Goal: Task Accomplishment & Management: Use online tool/utility

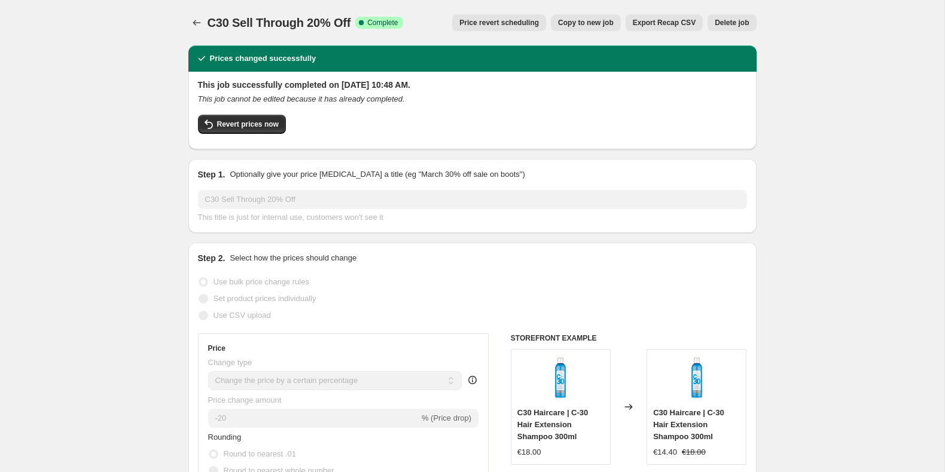
select select "percentage"
select select "collection"
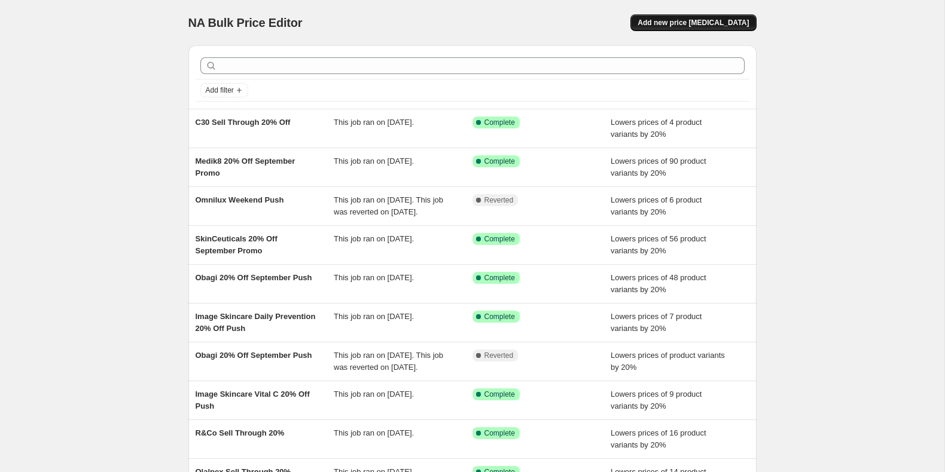
click at [662, 26] on span "Add new price [MEDICAL_DATA]" at bounding box center [692, 23] width 111 height 10
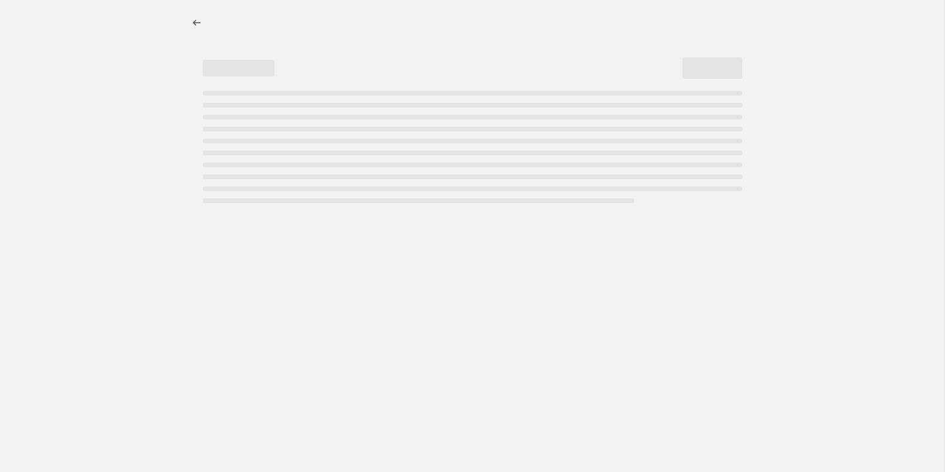
select select "percentage"
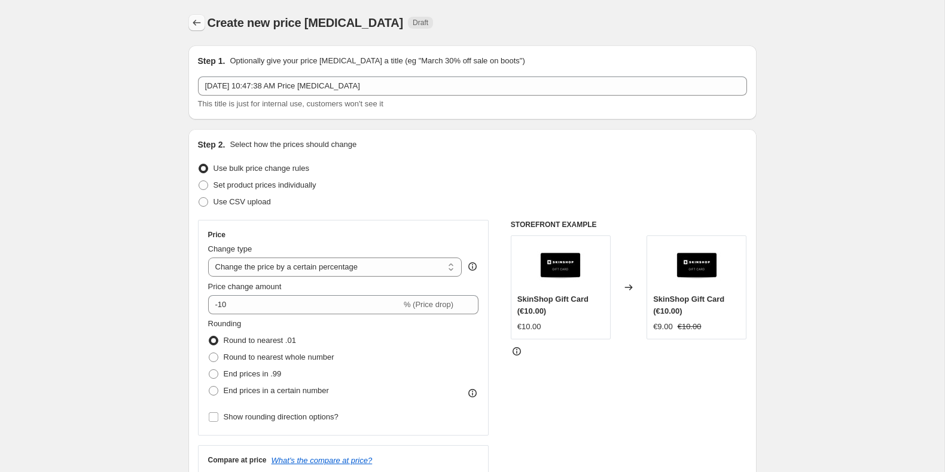
click at [202, 26] on button "Price change jobs" at bounding box center [196, 22] width 17 height 17
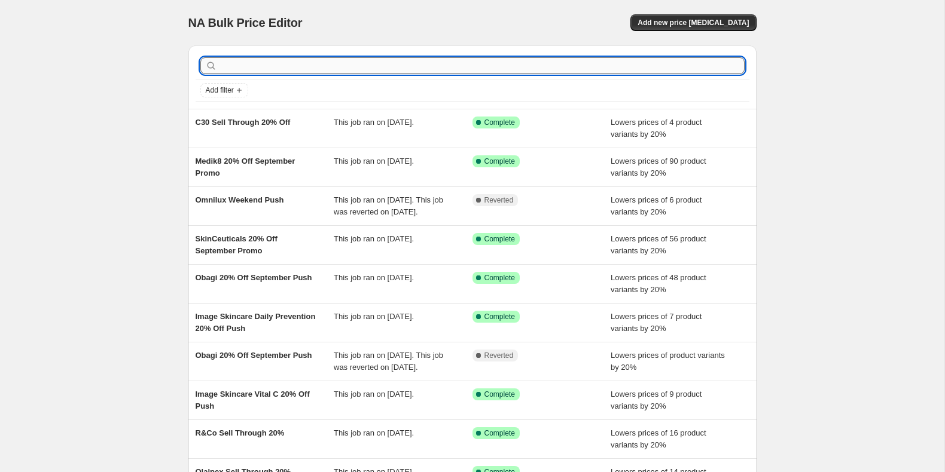
click at [238, 67] on input "text" at bounding box center [481, 65] width 525 height 17
type input "bare by"
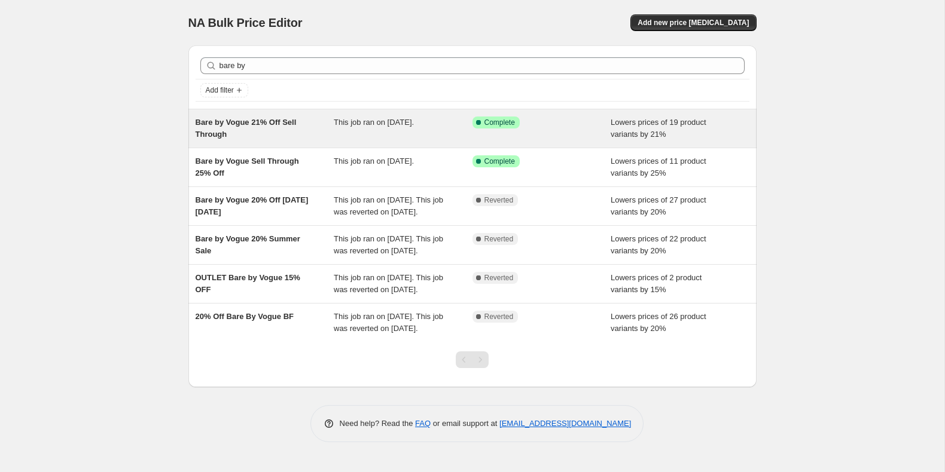
click at [231, 134] on div "Bare by Vogue 21% Off Sell Through" at bounding box center [264, 129] width 139 height 24
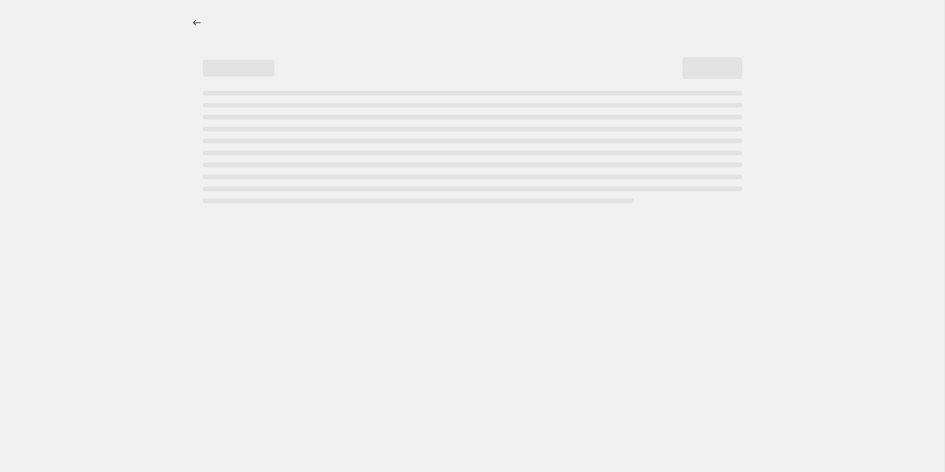
select select "percentage"
select select "collection"
select select "not_equal"
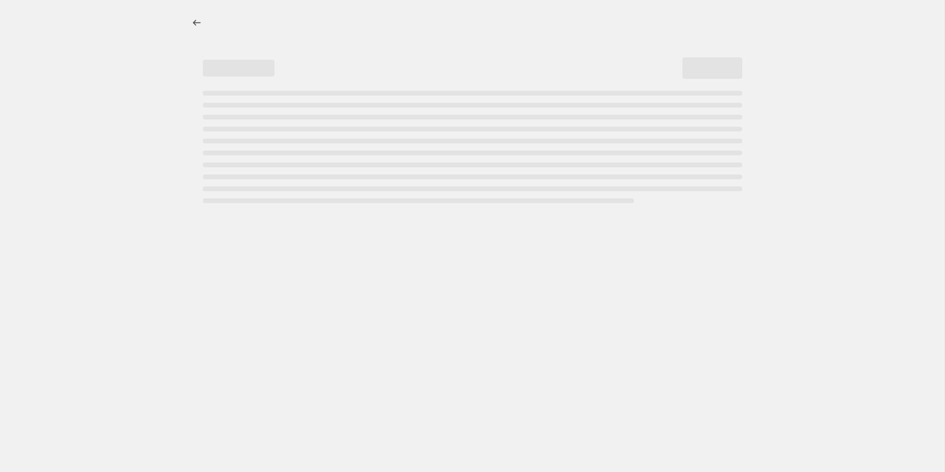
select select "not_equal"
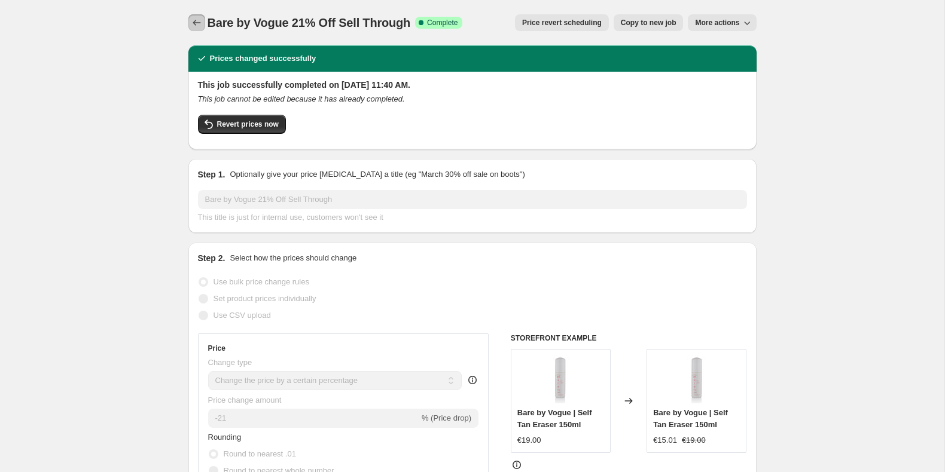
click at [188, 17] on button "Price change jobs" at bounding box center [196, 22] width 17 height 17
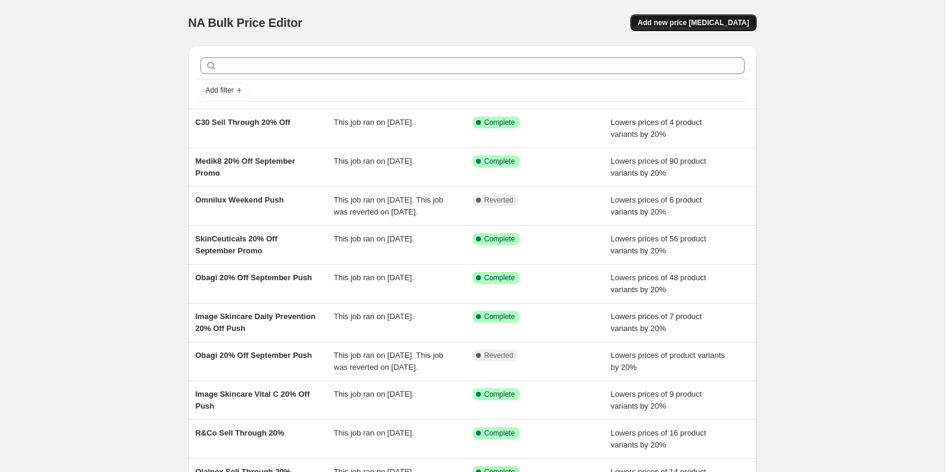
click at [734, 25] on span "Add new price [MEDICAL_DATA]" at bounding box center [692, 23] width 111 height 10
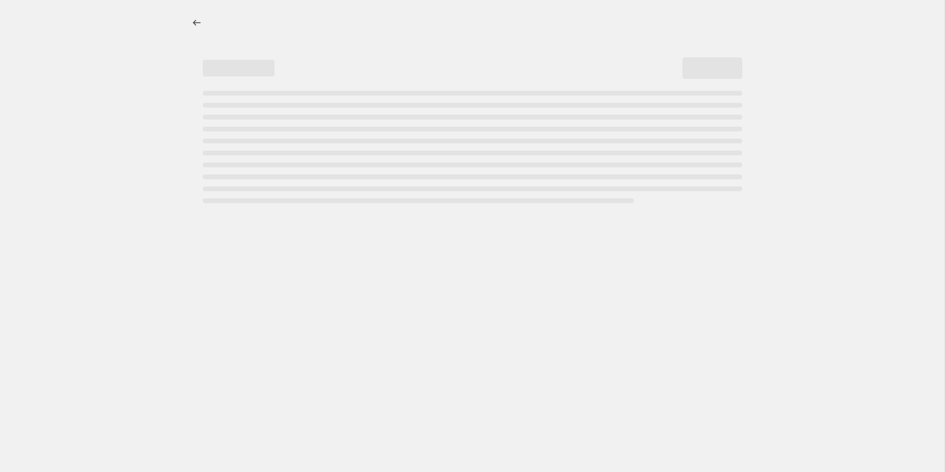
select select "percentage"
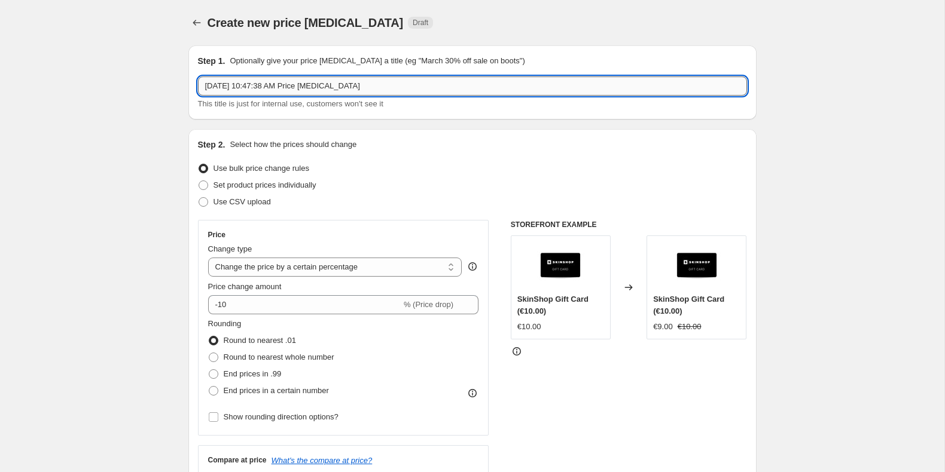
click at [345, 83] on input "[DATE] 10:47:38 AM Price [MEDICAL_DATA]" at bounding box center [472, 86] width 549 height 19
type input "Bare by Vogue 20% Off Sell Through"
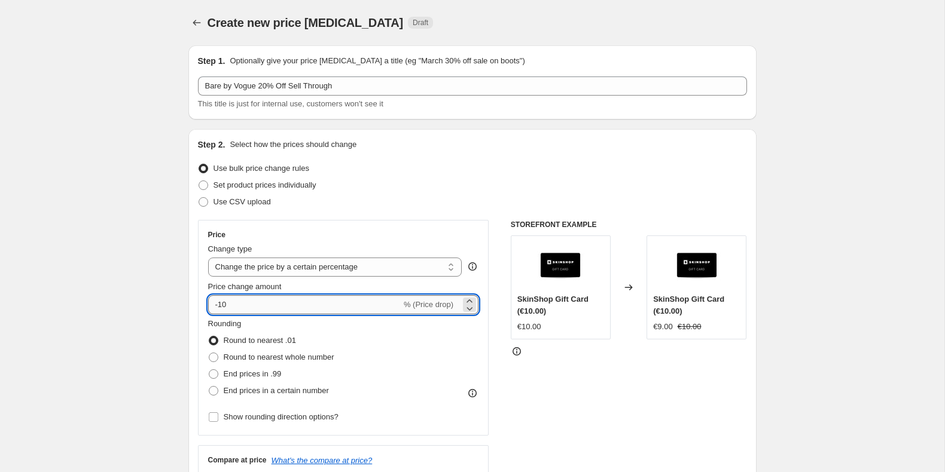
click at [295, 309] on input "-10" at bounding box center [304, 304] width 193 height 19
type input "-1"
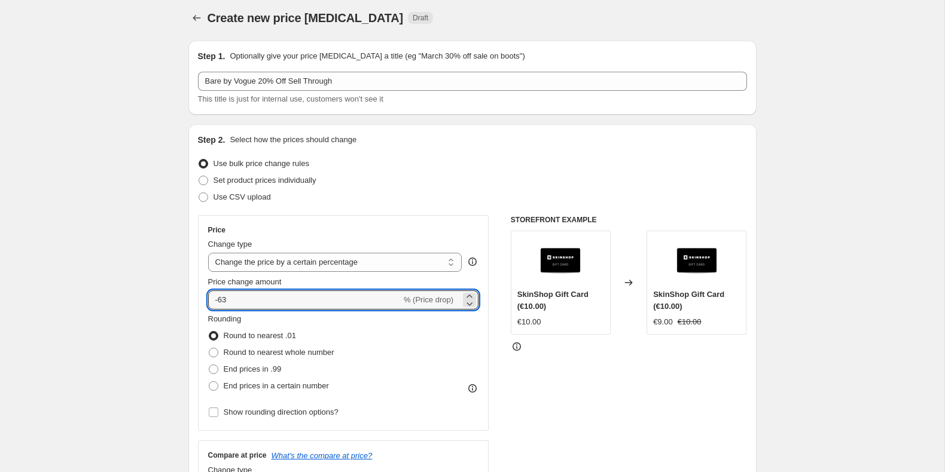
scroll to position [7, 0]
drag, startPoint x: 220, startPoint y: 298, endPoint x: 248, endPoint y: 299, distance: 27.5
click at [248, 299] on input "-63" at bounding box center [304, 298] width 193 height 19
type input "-20"
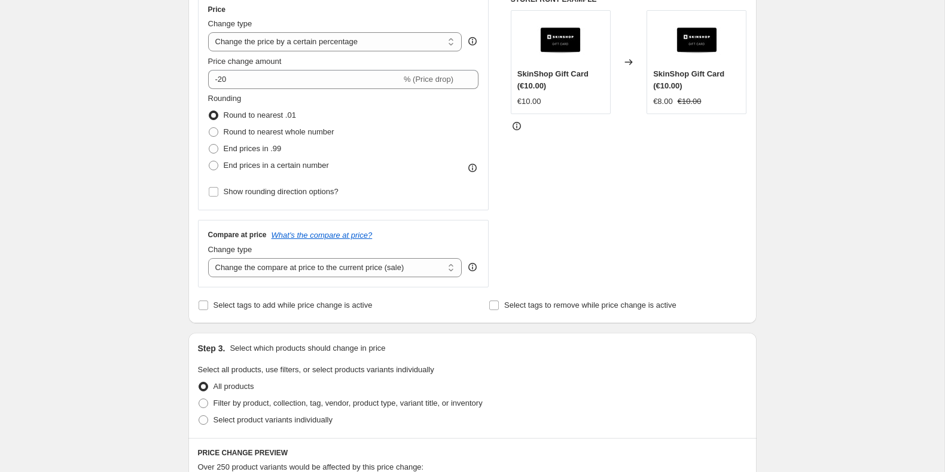
scroll to position [230, 0]
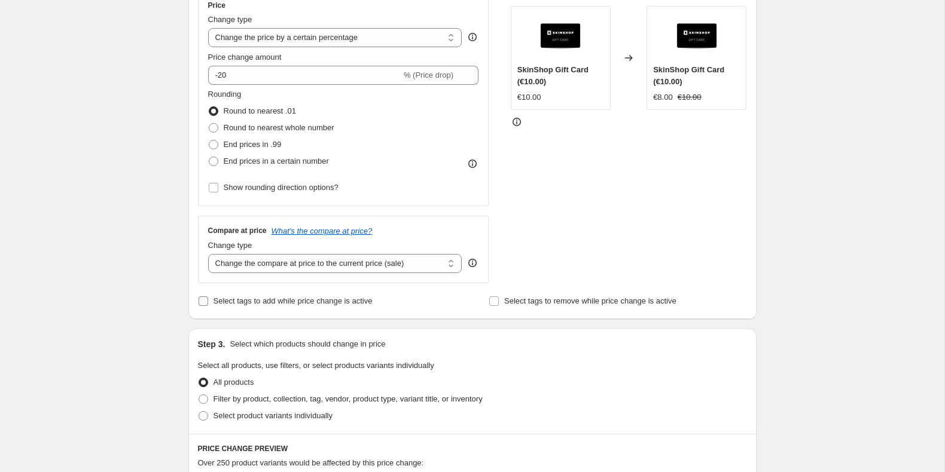
click at [289, 304] on span "Select tags to add while price change is active" at bounding box center [292, 301] width 159 height 9
click at [208, 304] on input "Select tags to add while price change is active" at bounding box center [203, 302] width 10 height 10
checkbox input "true"
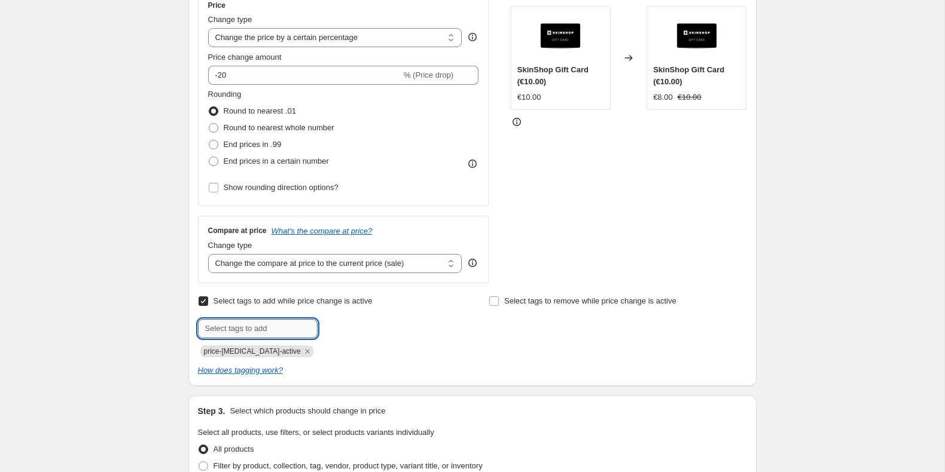
click at [287, 332] on input "text" at bounding box center [258, 328] width 120 height 19
type input "Outlet"
click at [526, 300] on span "Select tags to remove while price change is active" at bounding box center [590, 301] width 172 height 9
click at [499, 300] on input "Select tags to remove while price change is active" at bounding box center [494, 302] width 10 height 10
checkbox input "true"
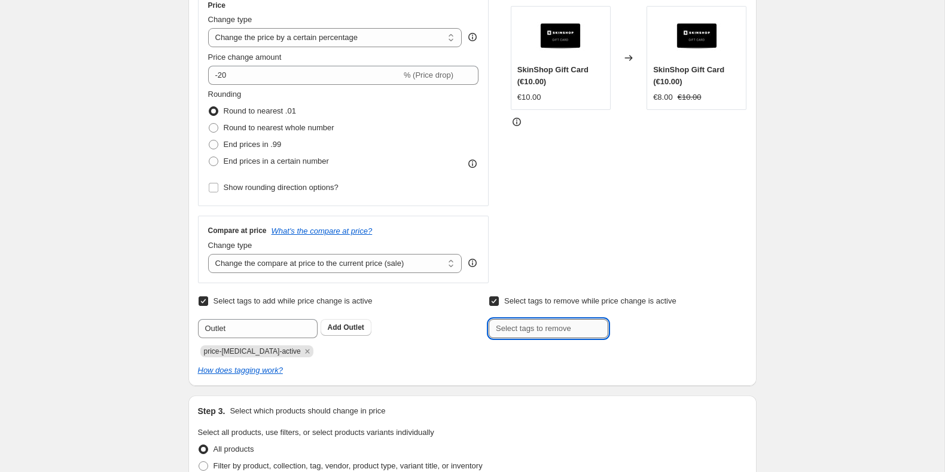
click at [536, 335] on input "text" at bounding box center [548, 328] width 120 height 19
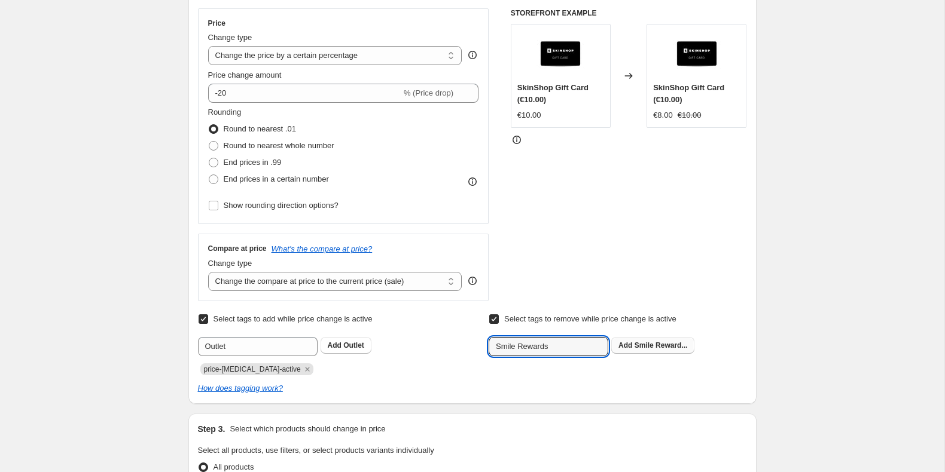
type input "Smile Rewards"
click at [674, 343] on span "Smile Reward..." at bounding box center [660, 345] width 53 height 8
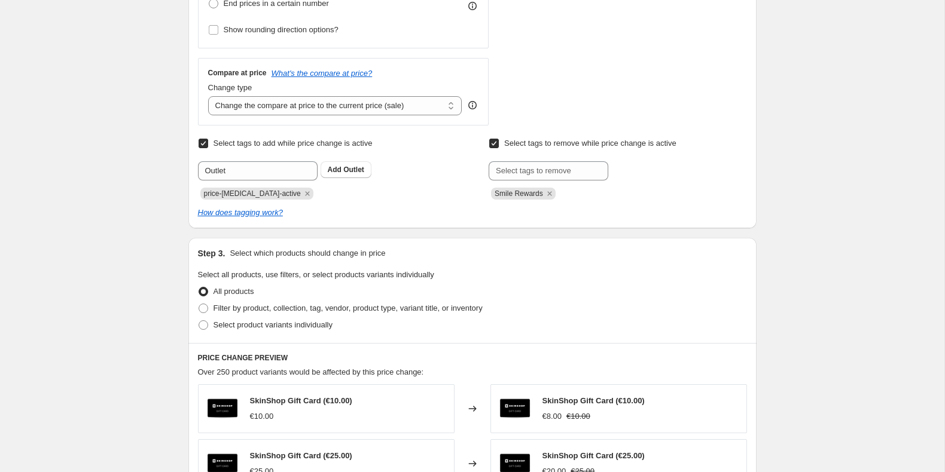
scroll to position [390, 0]
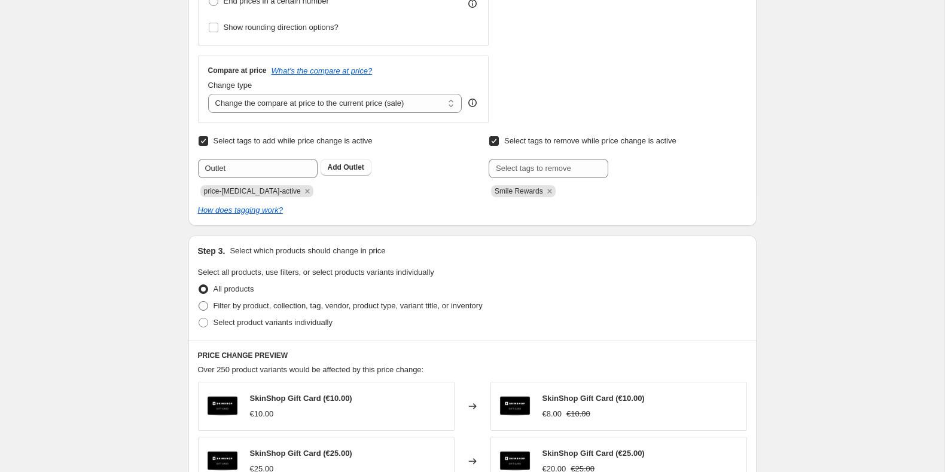
click at [234, 308] on span "Filter by product, collection, tag, vendor, product type, variant title, or inv…" at bounding box center [347, 305] width 269 height 9
click at [199, 302] on input "Filter by product, collection, tag, vendor, product type, variant title, or inv…" at bounding box center [198, 301] width 1 height 1
radio input "true"
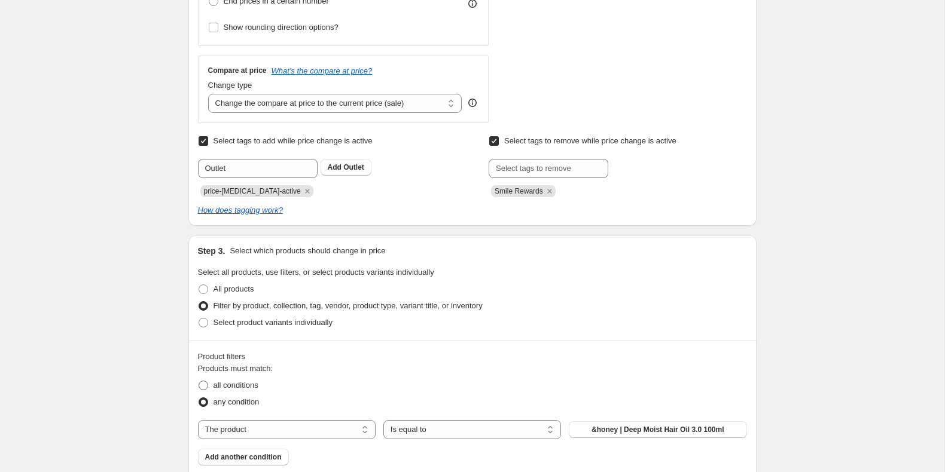
click at [221, 389] on span "all conditions" at bounding box center [235, 385] width 45 height 9
click at [199, 381] on input "all conditions" at bounding box center [198, 381] width 1 height 1
radio input "true"
click at [242, 430] on select "The product The product's collection The product's tag The product's vendor The…" at bounding box center [287, 429] width 178 height 19
select select "collection"
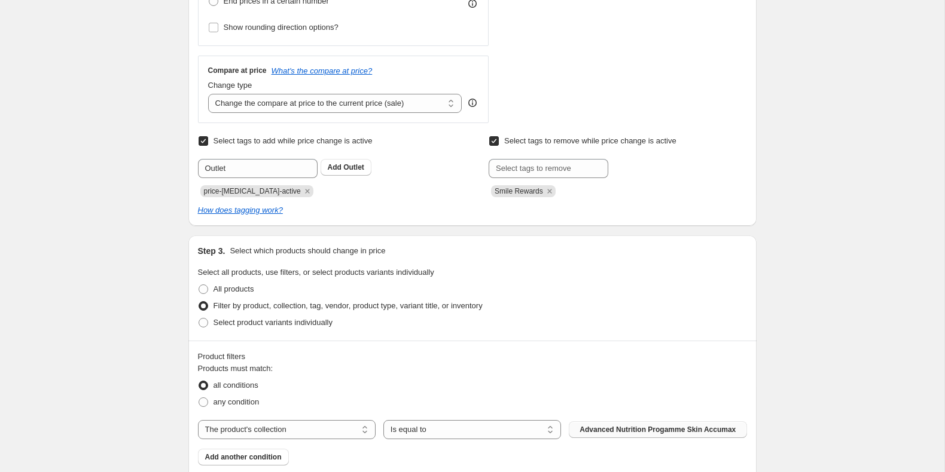
click at [628, 430] on span "Advanced Nutrition Progamme Skin Accumax" at bounding box center [657, 430] width 156 height 10
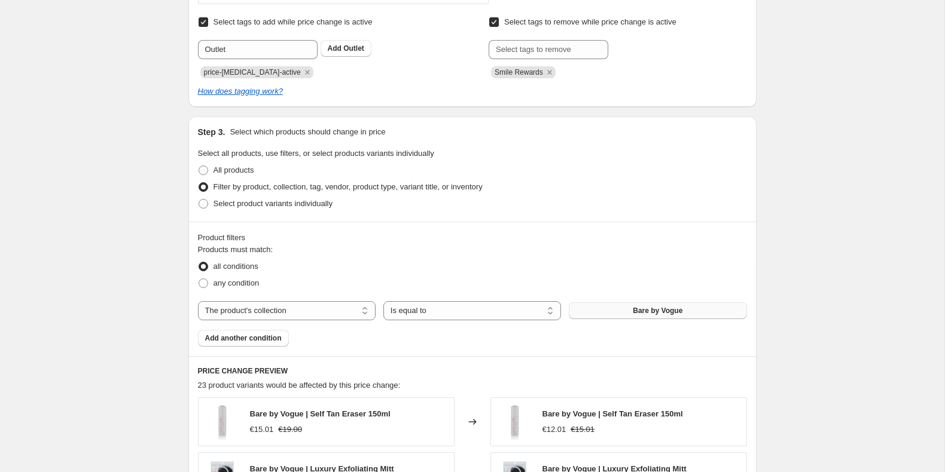
scroll to position [514, 0]
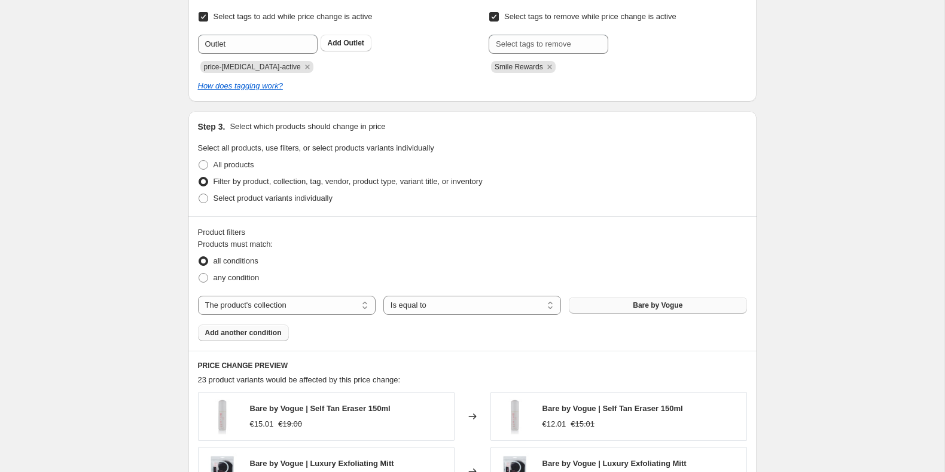
click at [221, 328] on span "Add another condition" at bounding box center [243, 333] width 77 height 10
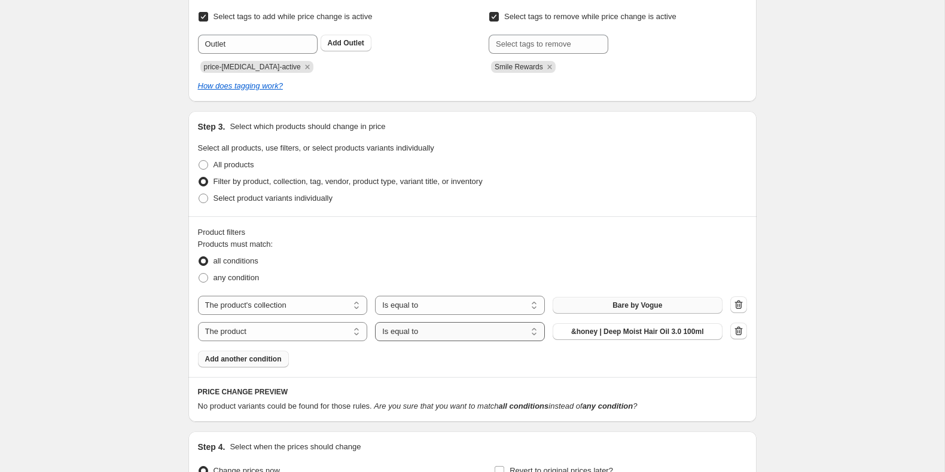
click at [397, 331] on select "Is equal to Is not equal to" at bounding box center [460, 331] width 170 height 19
select select "not_equal"
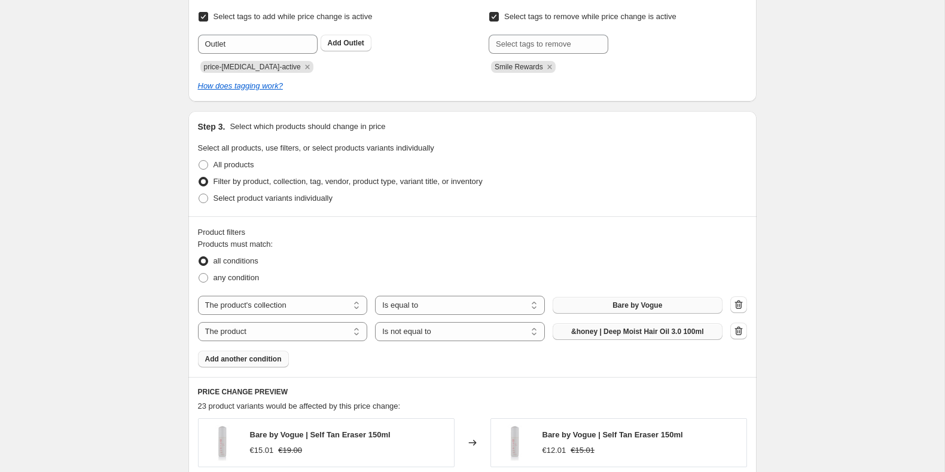
click at [587, 332] on span "&honey | Deep Moist Hair Oil 3.0 100ml" at bounding box center [637, 332] width 132 height 10
click at [283, 335] on select "The product The product's collection The product's tag The product's vendor The…" at bounding box center [283, 331] width 170 height 19
select select "tag"
click at [640, 332] on span "&honey" at bounding box center [637, 332] width 26 height 10
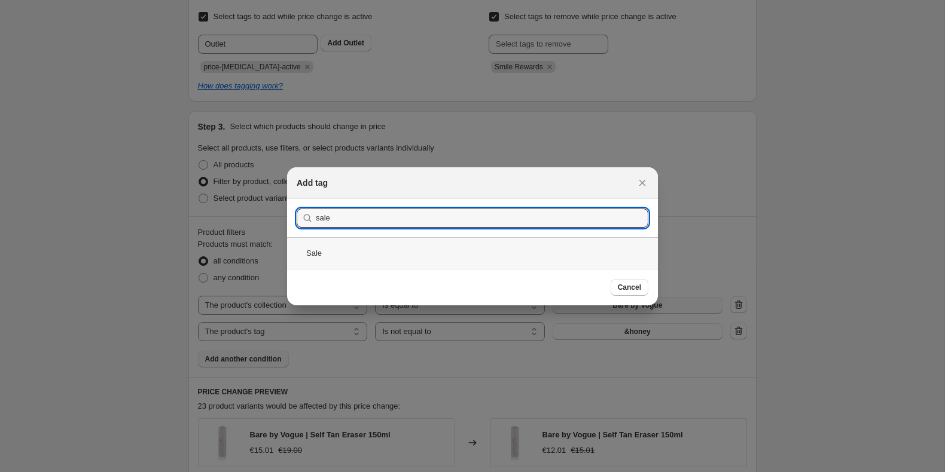
type input "sale"
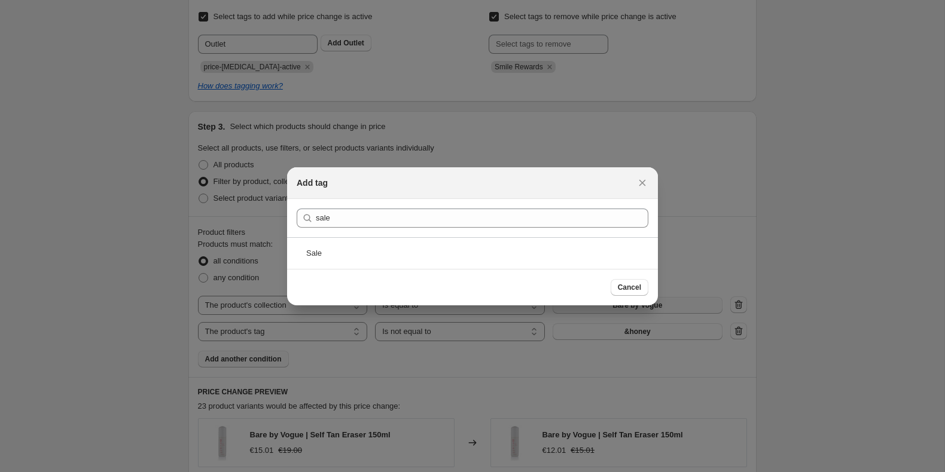
drag, startPoint x: 349, startPoint y: 257, endPoint x: 542, endPoint y: 268, distance: 192.8
click at [349, 257] on div "Sale" at bounding box center [472, 253] width 371 height 32
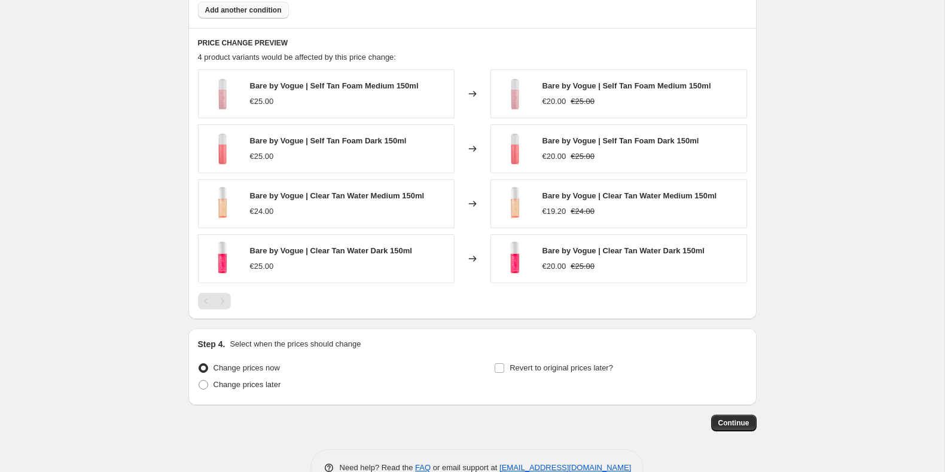
scroll to position [867, 0]
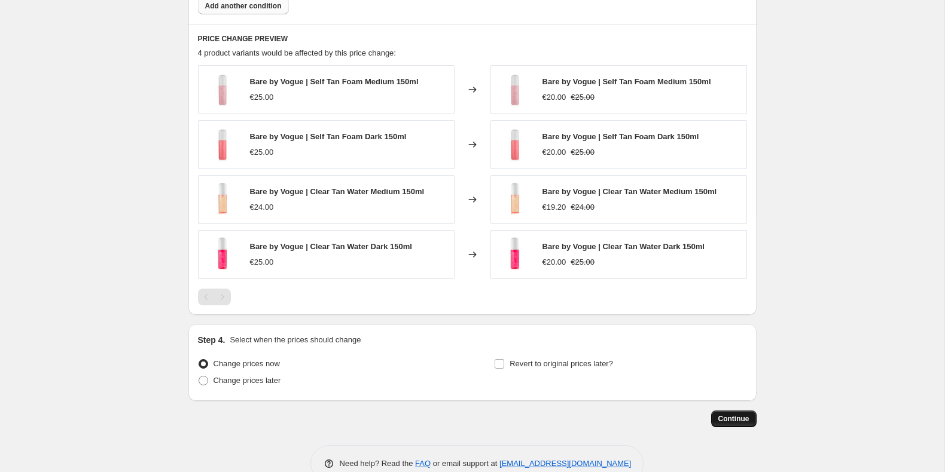
click at [736, 415] on span "Continue" at bounding box center [733, 419] width 31 height 10
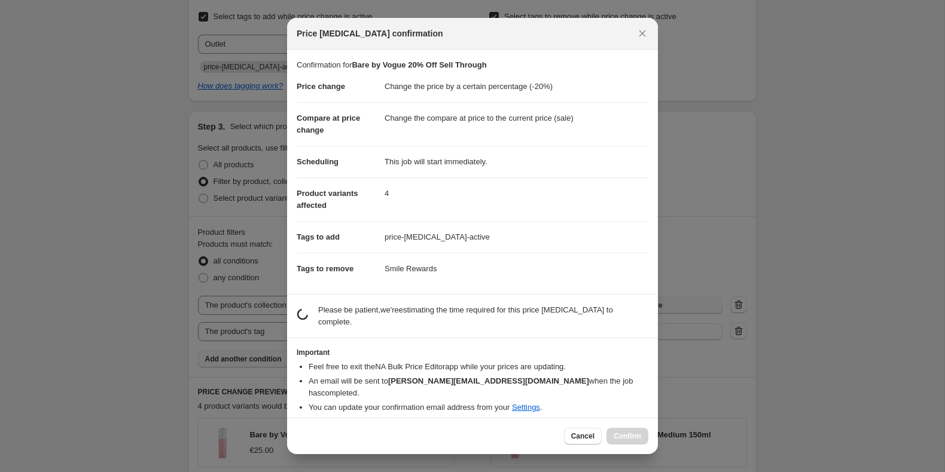
scroll to position [0, 0]
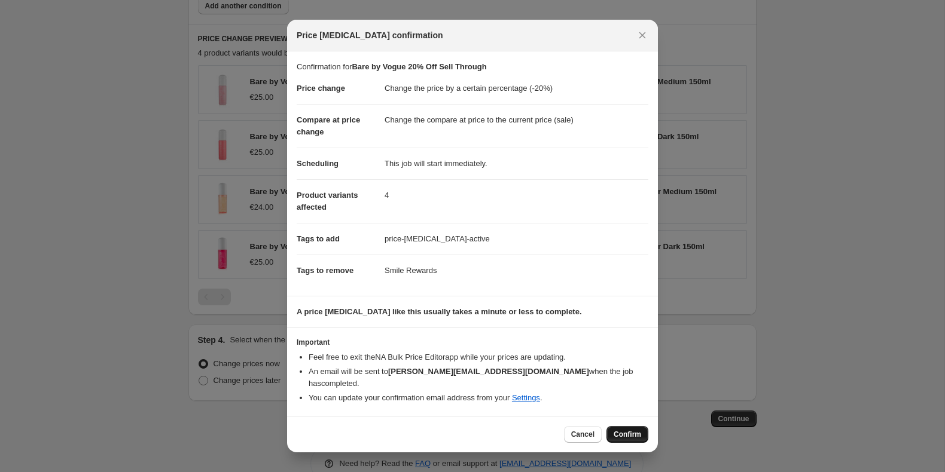
click at [631, 430] on span "Confirm" at bounding box center [627, 435] width 28 height 10
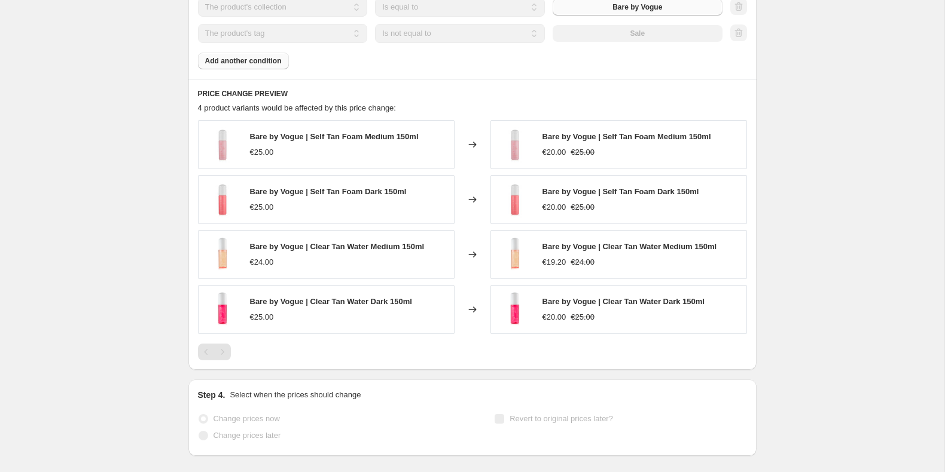
scroll to position [899, 0]
select select "percentage"
select select "collection"
select select "tag"
select select "not_equal"
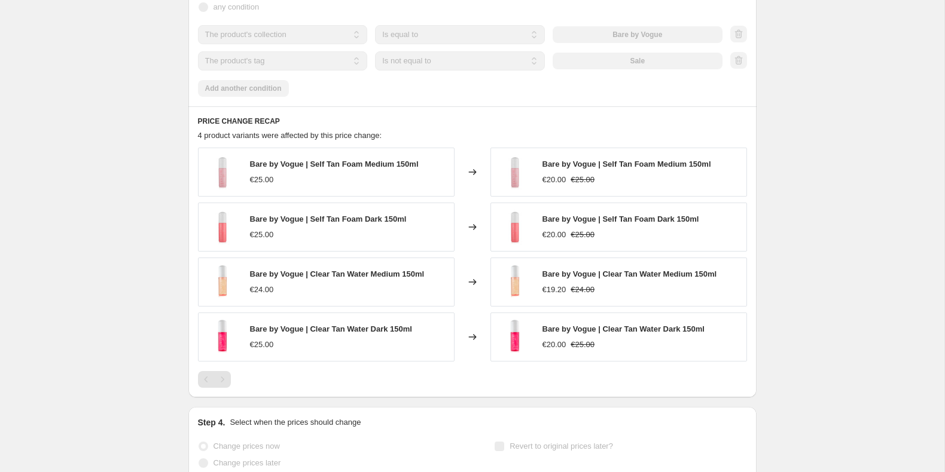
scroll to position [0, 0]
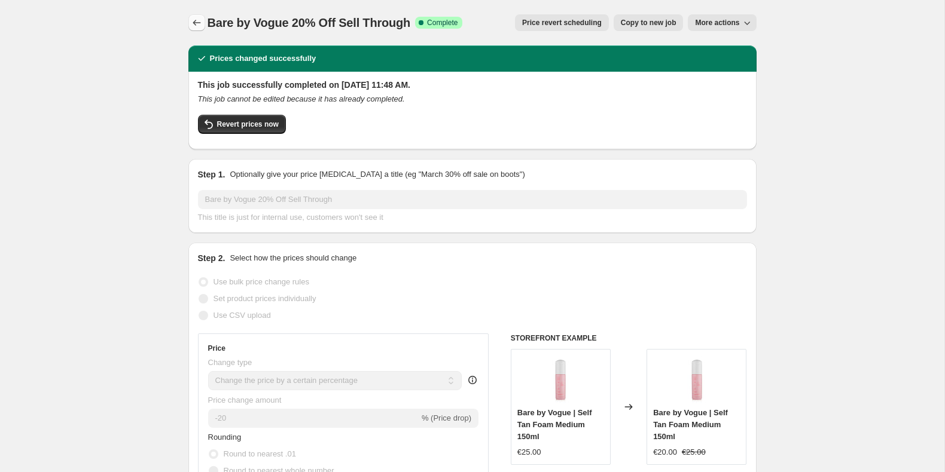
click at [193, 23] on icon "Price change jobs" at bounding box center [197, 23] width 12 height 12
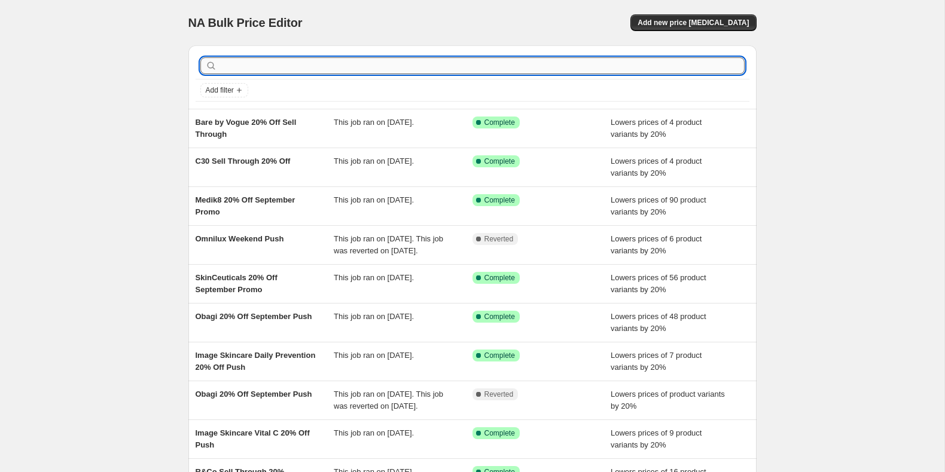
click at [344, 68] on input "text" at bounding box center [481, 65] width 525 height 17
type input "bare by vogue"
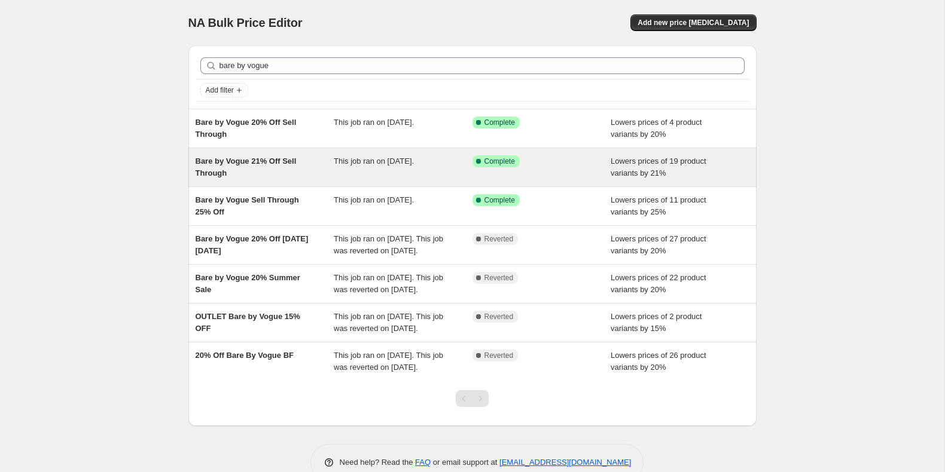
click at [263, 154] on div "Bare by Vogue 21% Off Sell Through This job ran on [DATE]. Success Complete Com…" at bounding box center [472, 167] width 568 height 38
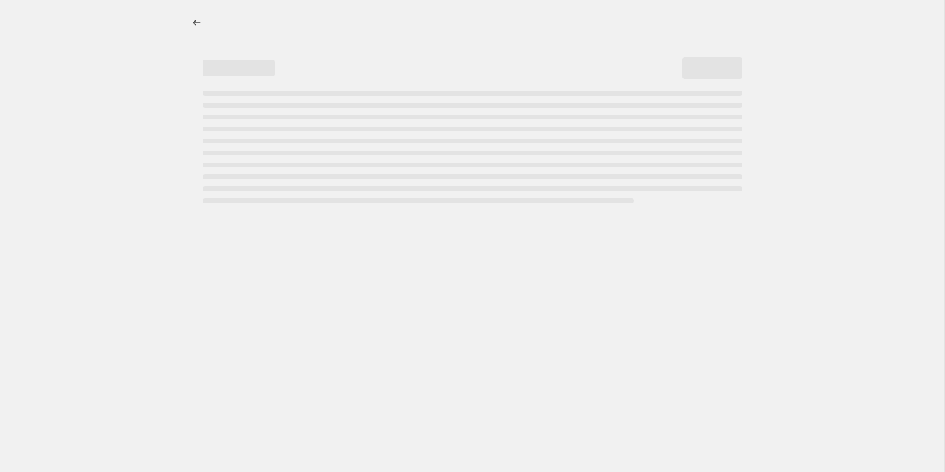
select select "percentage"
select select "collection"
select select "not_equal"
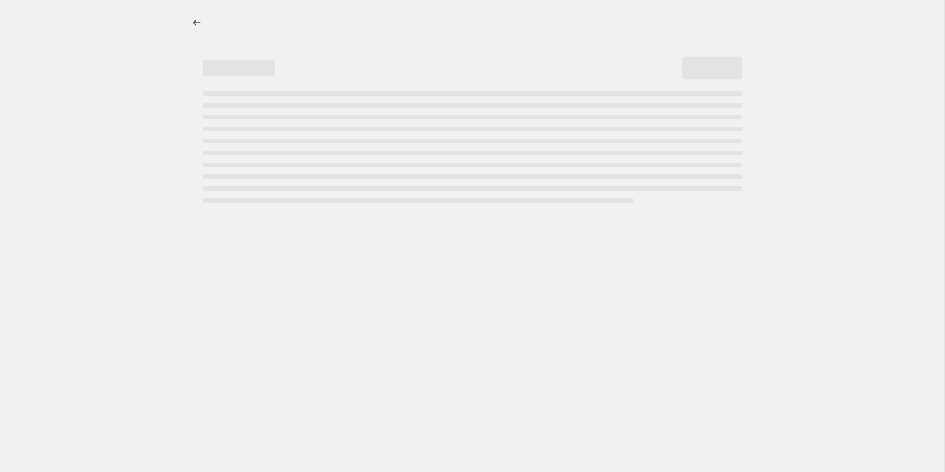
select select "not_equal"
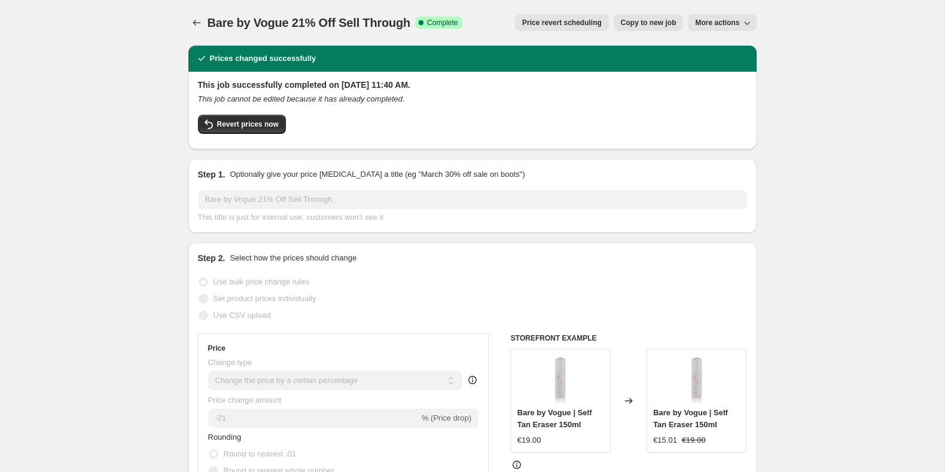
click at [638, 22] on span "Copy to new job" at bounding box center [649, 23] width 56 height 10
select select "percentage"
select select "collection"
select select "not_equal"
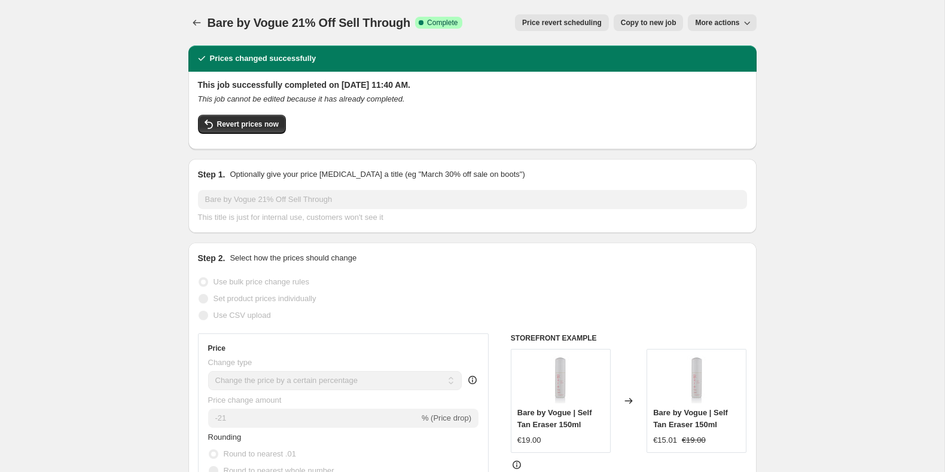
select select "not_equal"
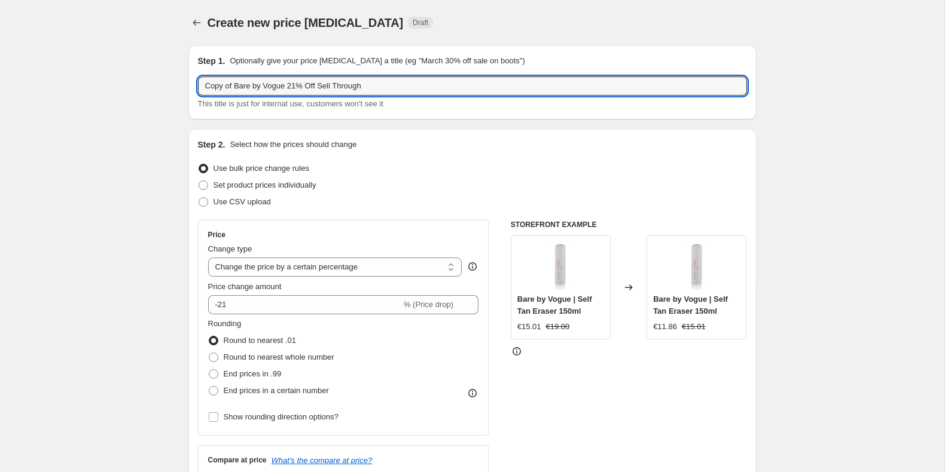
drag, startPoint x: 236, startPoint y: 90, endPoint x: 190, endPoint y: 87, distance: 46.1
click at [190, 87] on div "Step 1. Optionally give your price [MEDICAL_DATA] a title (eg "March 30% off sa…" at bounding box center [472, 82] width 568 height 74
click at [264, 87] on input "Bare by Vogue 21% Off Sell Through" at bounding box center [472, 86] width 549 height 19
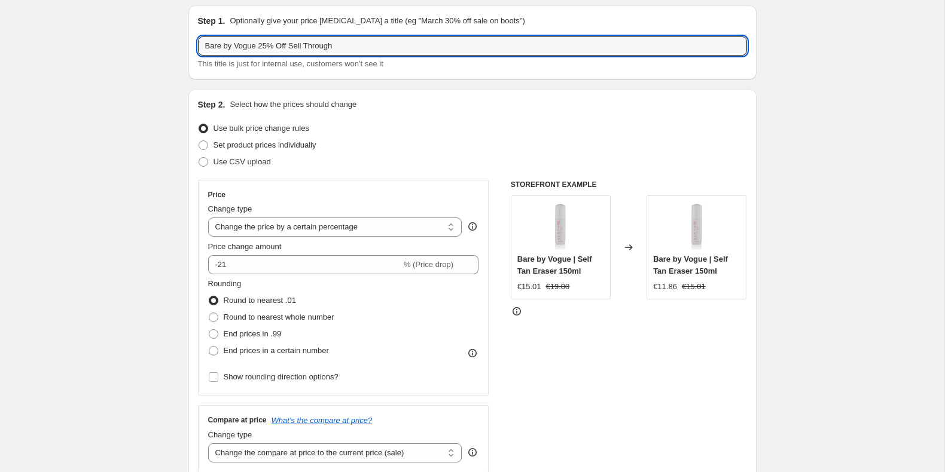
scroll to position [46, 0]
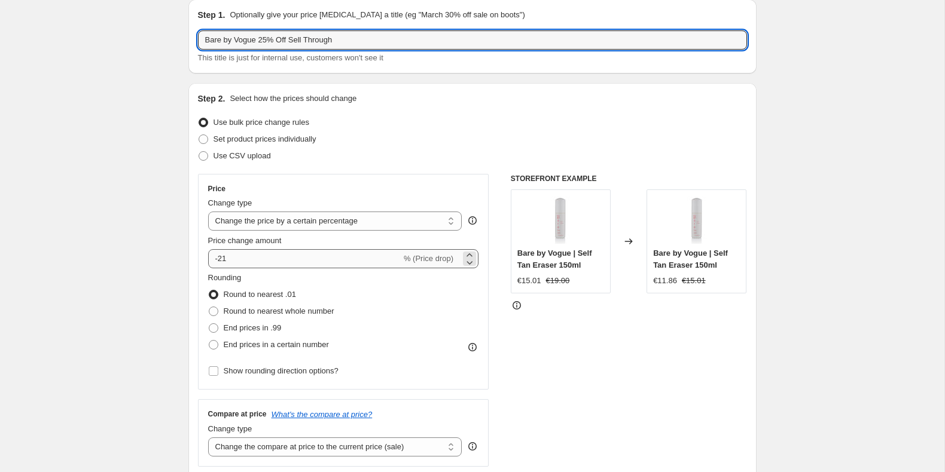
type input "Bare by Vogue 25% Off Sell Through"
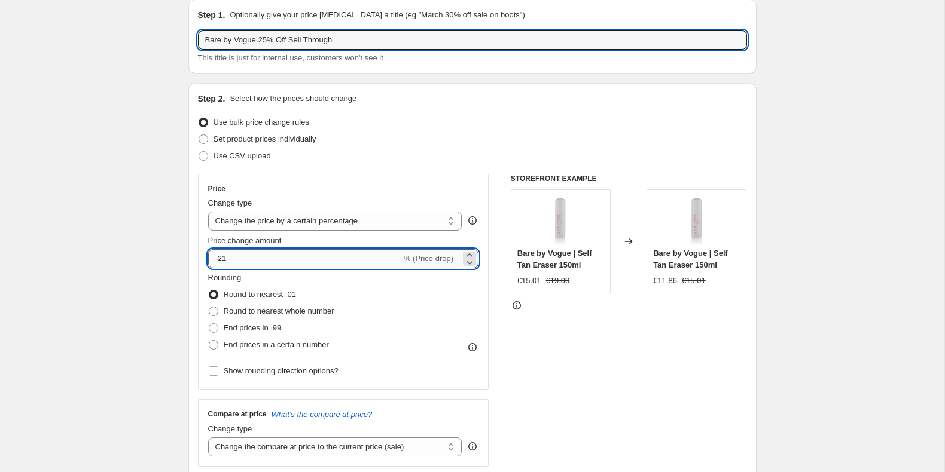
click at [267, 252] on input "-21" at bounding box center [304, 258] width 193 height 19
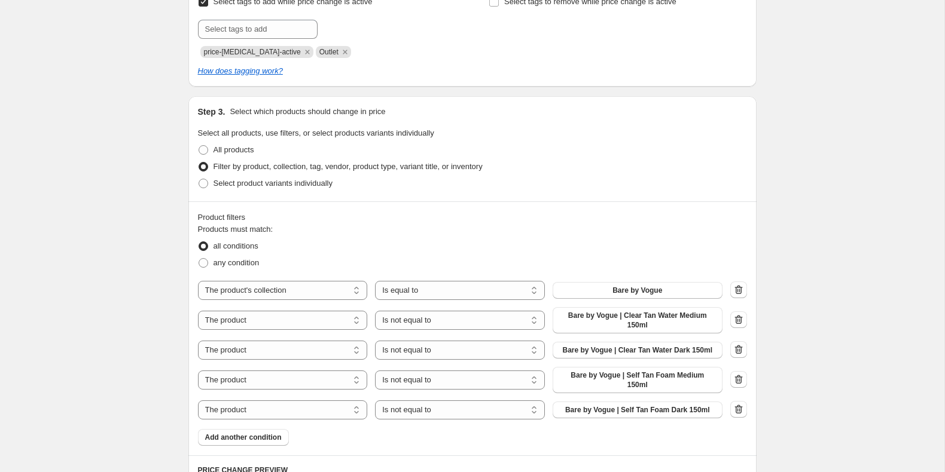
scroll to position [500, 0]
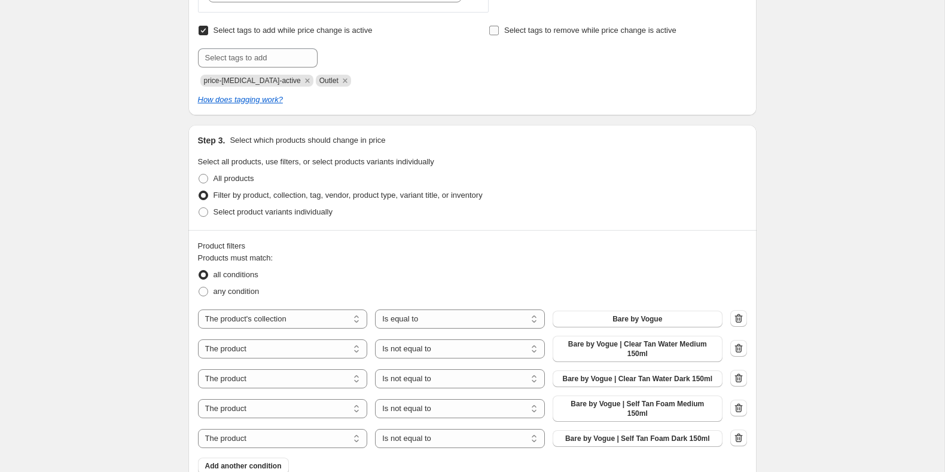
type input "-25"
click at [493, 35] on input "Select tags to remove while price change is active" at bounding box center [494, 31] width 10 height 10
checkbox input "true"
click at [505, 53] on input "text" at bounding box center [548, 57] width 120 height 19
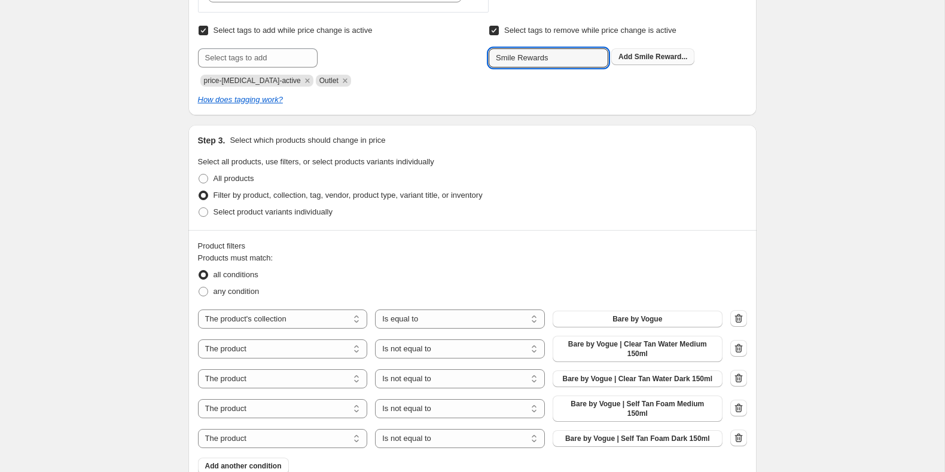
type input "Smile Rewards"
click at [673, 53] on span "Smile Reward..." at bounding box center [660, 57] width 53 height 8
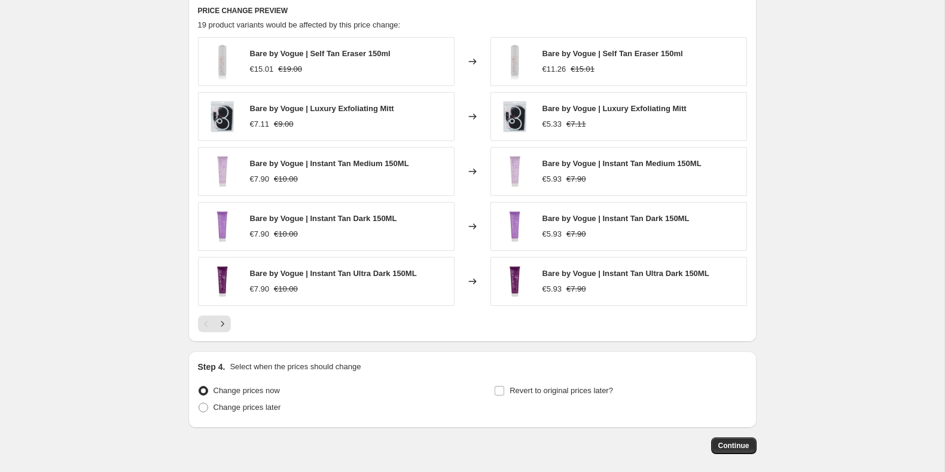
scroll to position [1044, 0]
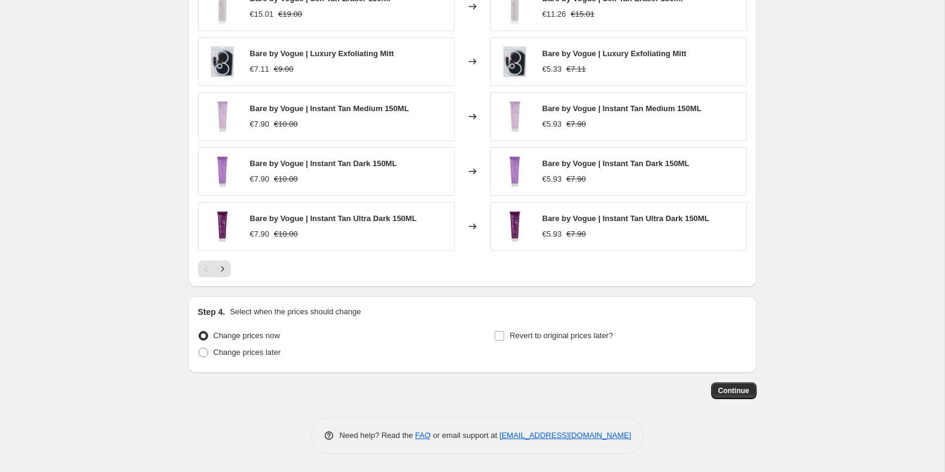
click at [724, 389] on span "Continue" at bounding box center [733, 391] width 31 height 10
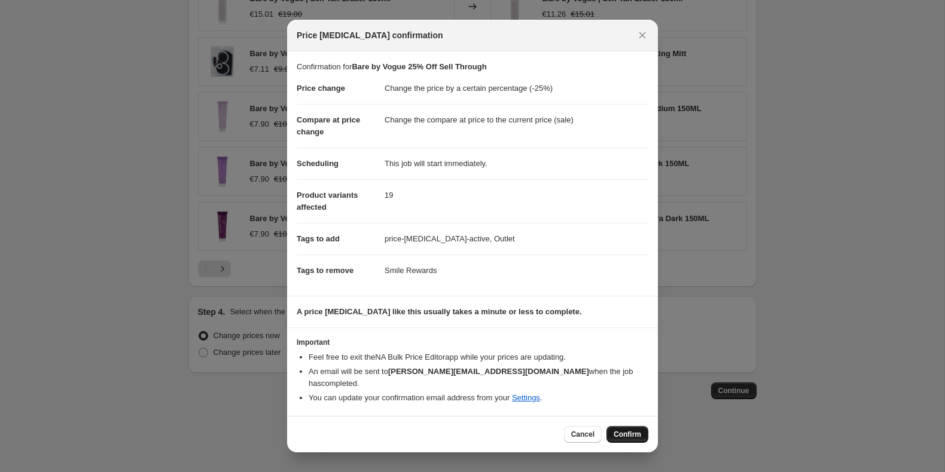
click at [622, 430] on span "Confirm" at bounding box center [627, 435] width 28 height 10
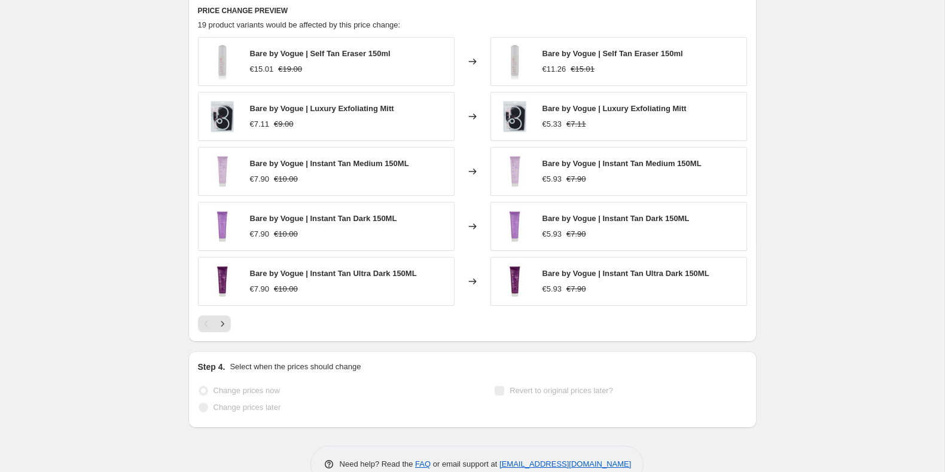
scroll to position [1075, 0]
select select "percentage"
select select "collection"
select select "not_equal"
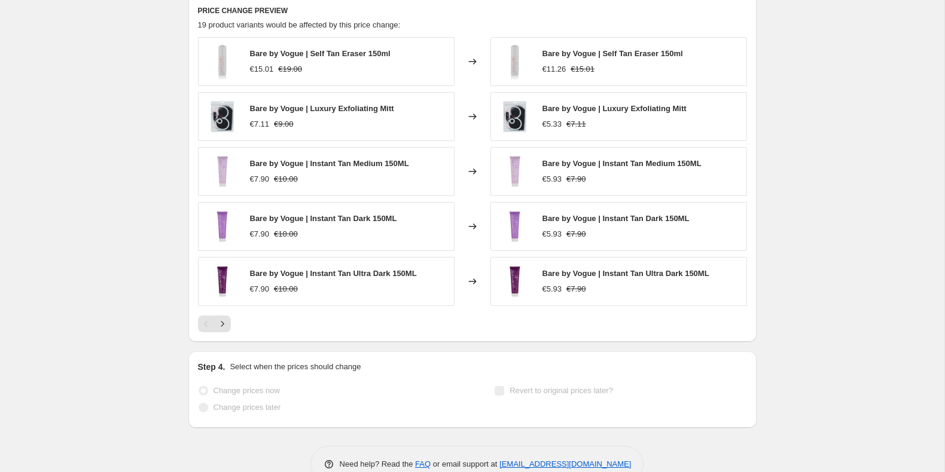
select select "not_equal"
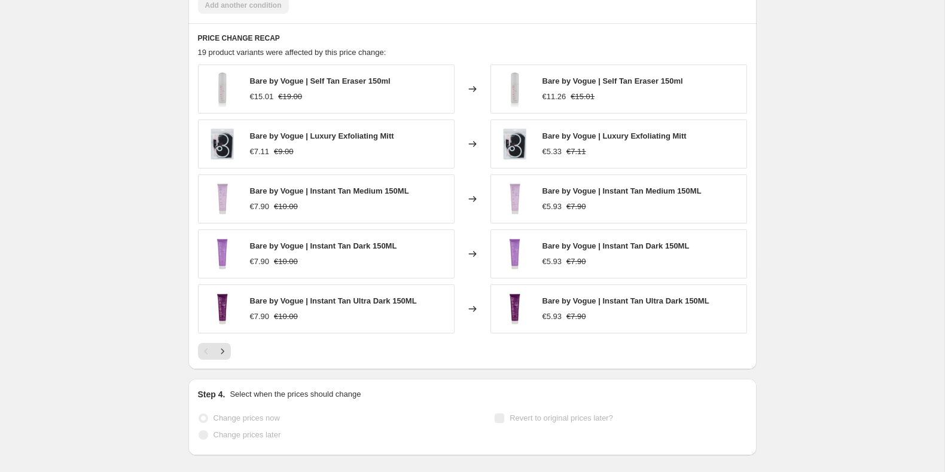
scroll to position [0, 0]
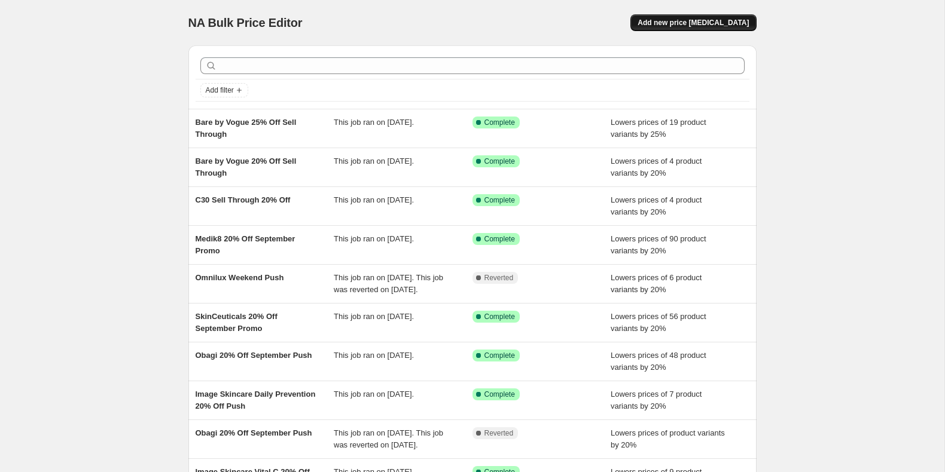
click at [725, 21] on span "Add new price [MEDICAL_DATA]" at bounding box center [692, 23] width 111 height 10
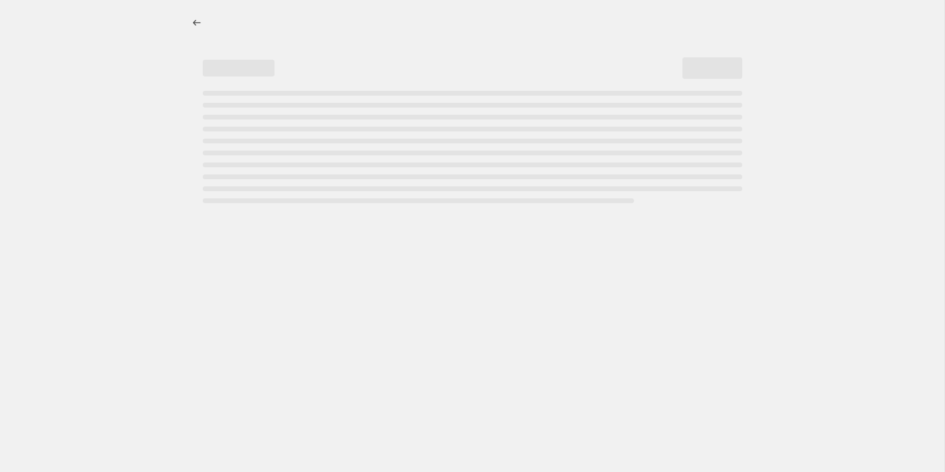
select select "percentage"
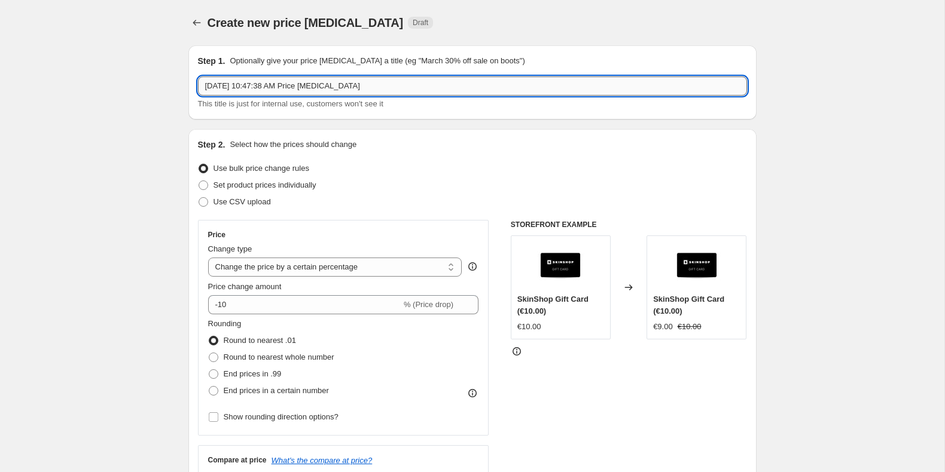
click at [311, 87] on input "[DATE] 10:47:38 AM Price [MEDICAL_DATA]" at bounding box center [472, 86] width 549 height 19
click at [646, 80] on input "[DATE] 10:47:38 AM Price [MEDICAL_DATA]" at bounding box center [472, 86] width 549 height 19
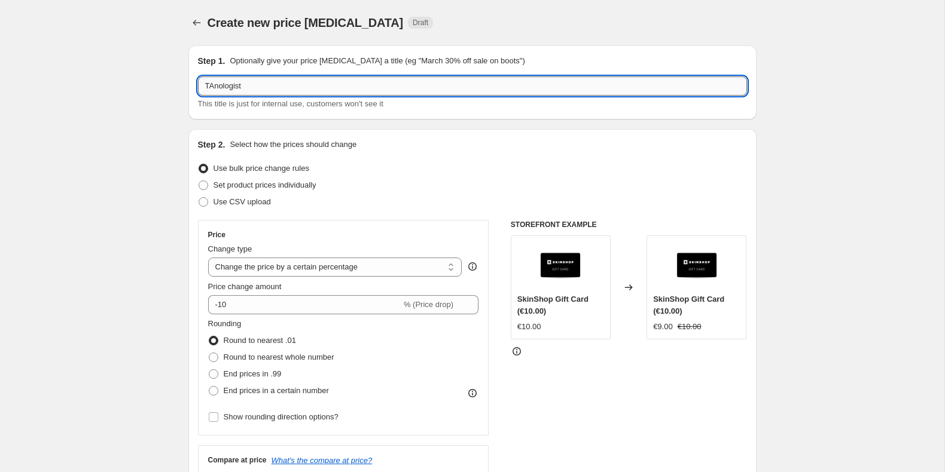
drag, startPoint x: 209, startPoint y: 89, endPoint x: 215, endPoint y: 88, distance: 6.0
click at [214, 88] on input "TAnologist" at bounding box center [472, 86] width 549 height 19
click at [451, 81] on input "Tanologist" at bounding box center [472, 86] width 549 height 19
type input "Tanologist Sell Through 20% Off"
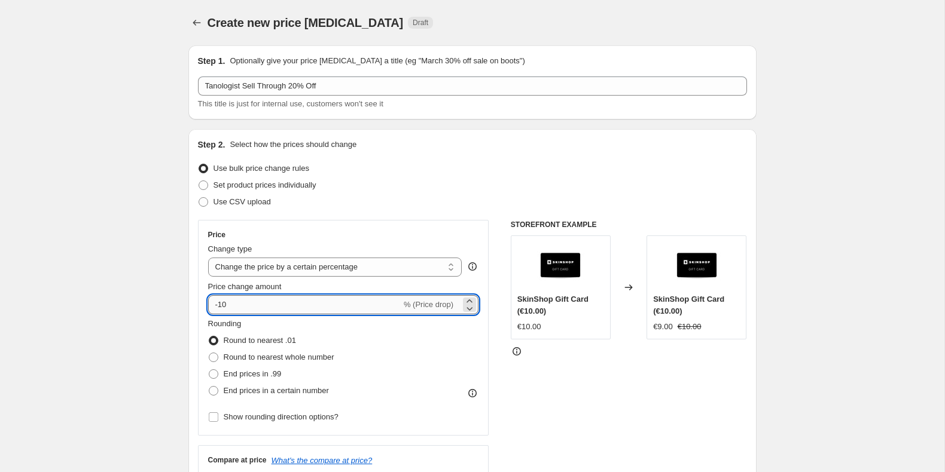
click at [333, 303] on input "-10" at bounding box center [304, 304] width 193 height 19
type input "-1"
type input "-20"
click at [606, 426] on div "STOREFRONT EXAMPLE SkinShop Gift Card (€10.00) €10.00 Changed to SkinShop Gift …" at bounding box center [629, 366] width 236 height 293
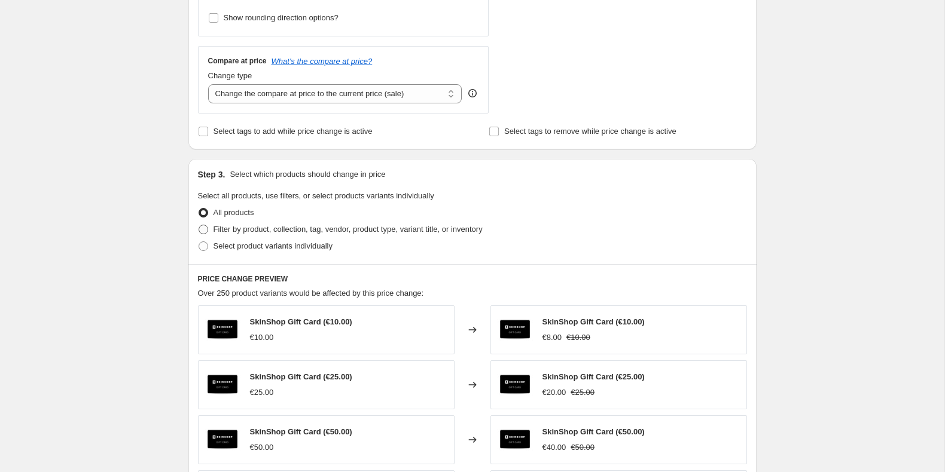
scroll to position [405, 0]
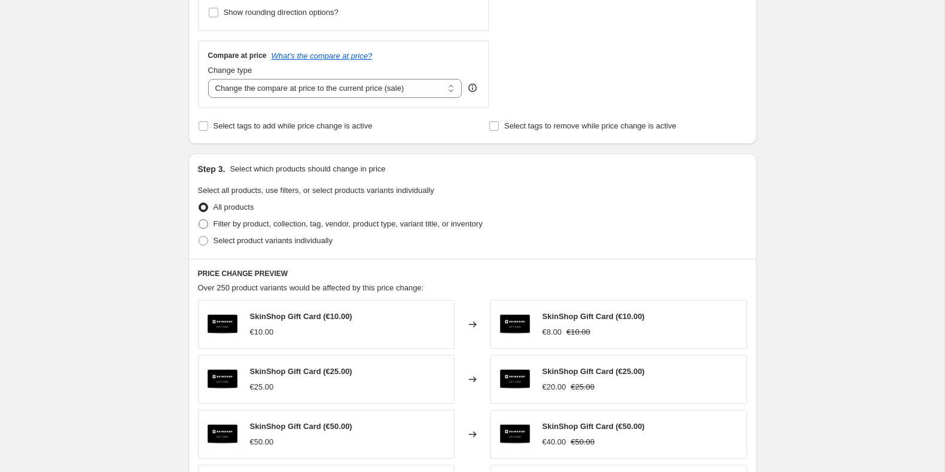
click at [317, 222] on span "Filter by product, collection, tag, vendor, product type, variant title, or inv…" at bounding box center [347, 223] width 269 height 9
click at [199, 220] on input "Filter by product, collection, tag, vendor, product type, variant title, or inv…" at bounding box center [198, 219] width 1 height 1
radio input "true"
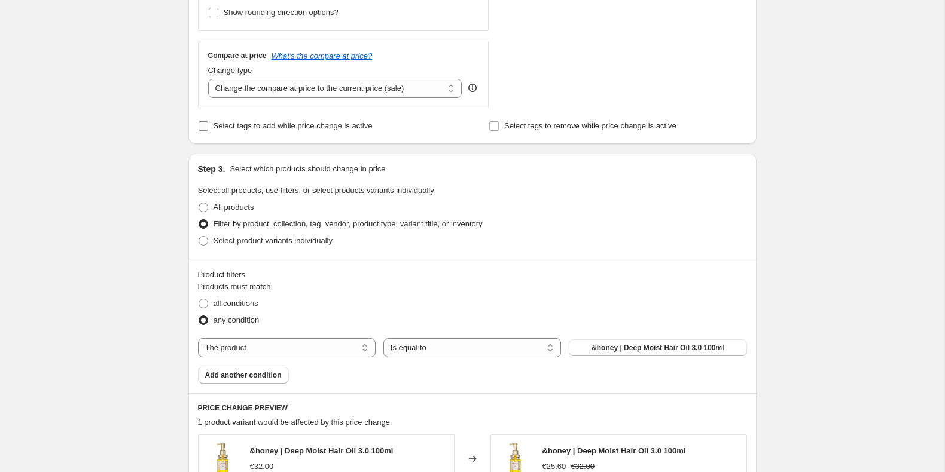
drag, startPoint x: 235, startPoint y: 128, endPoint x: 254, endPoint y: 124, distance: 19.6
click at [235, 128] on span "Select tags to add while price change is active" at bounding box center [292, 125] width 159 height 9
click at [208, 128] on input "Select tags to add while price change is active" at bounding box center [203, 126] width 10 height 10
checkbox input "true"
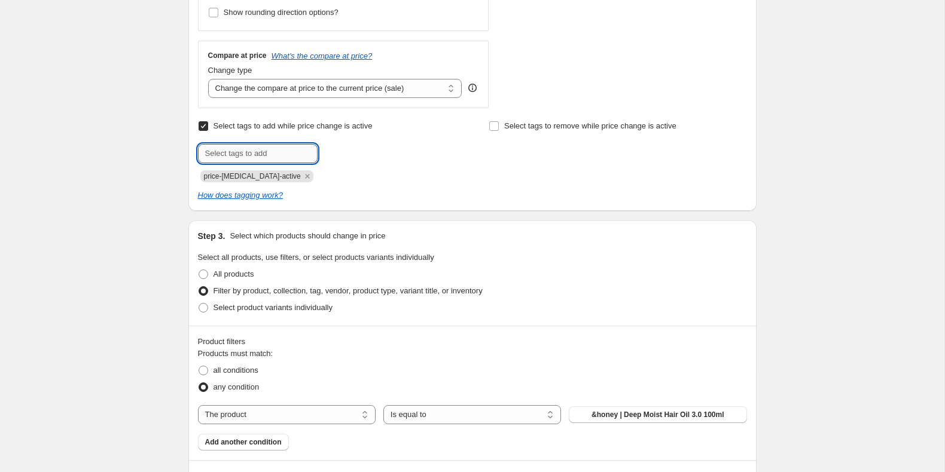
drag, startPoint x: 245, startPoint y: 152, endPoint x: 258, endPoint y: 154, distance: 13.3
click at [246, 152] on input "text" at bounding box center [258, 153] width 120 height 19
type input "Outlet"
click at [348, 148] on span "Outlet" at bounding box center [353, 152] width 21 height 8
click at [505, 129] on span "Select tags to remove while price change is active" at bounding box center [590, 125] width 172 height 9
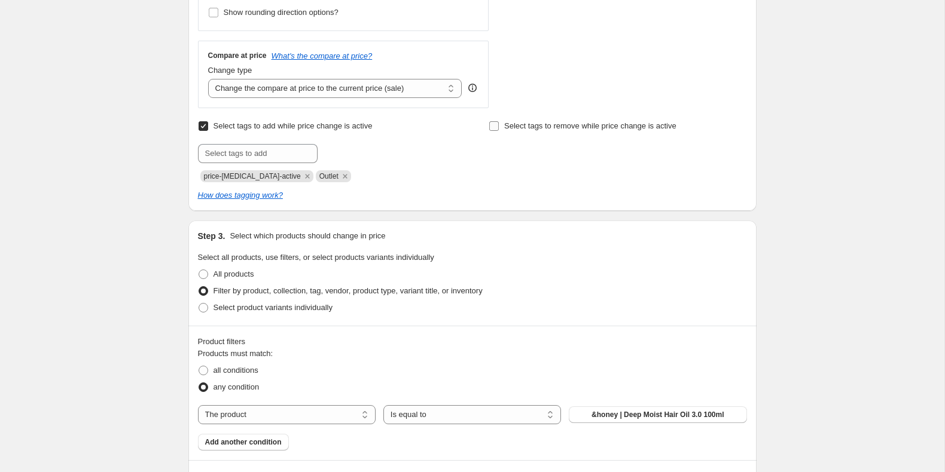
click at [499, 129] on input "Select tags to remove while price change is active" at bounding box center [494, 126] width 10 height 10
checkbox input "true"
click at [550, 156] on input "text" at bounding box center [548, 153] width 120 height 19
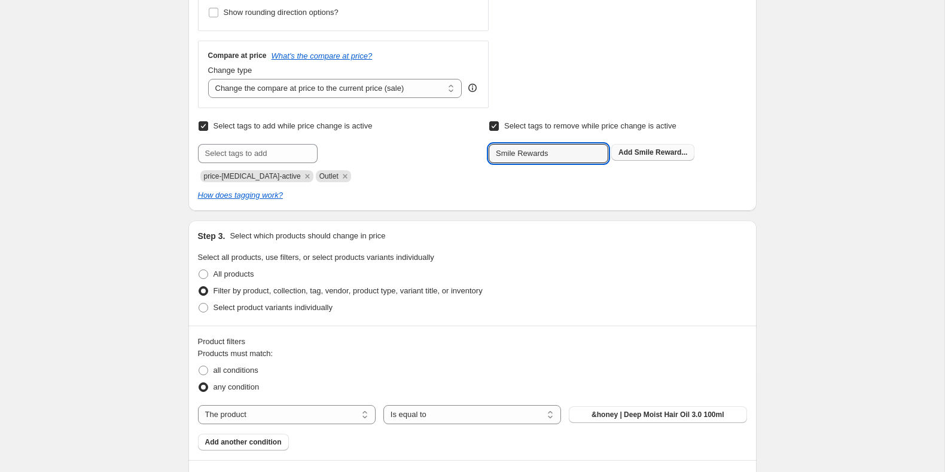
type input "Smile Rewards"
click at [672, 147] on button "Add Smile Reward..." at bounding box center [652, 152] width 83 height 17
click at [823, 264] on div "Create new price [MEDICAL_DATA]. This page is ready Create new price [MEDICAL_D…" at bounding box center [472, 183] width 944 height 1177
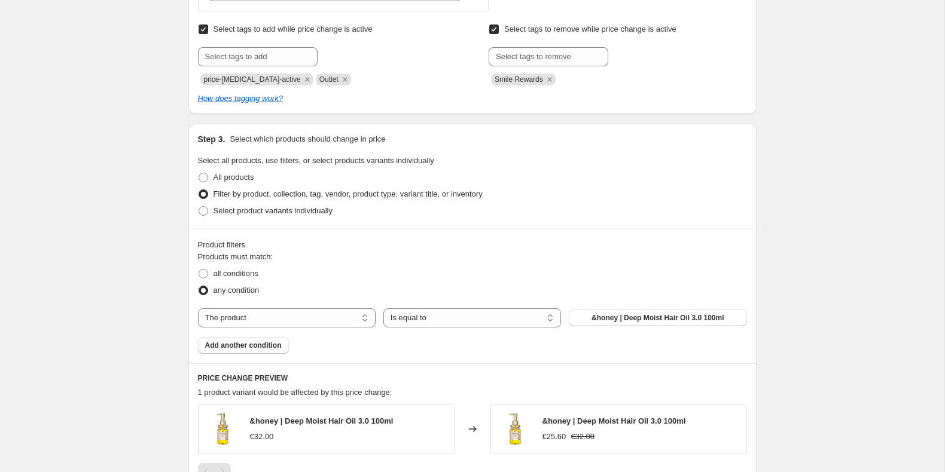
scroll to position [502, 0]
click at [231, 274] on span "all conditions" at bounding box center [235, 272] width 45 height 9
click at [199, 269] on input "all conditions" at bounding box center [198, 268] width 1 height 1
radio input "true"
click at [250, 323] on select "The product The product's collection The product's tag The product's vendor The…" at bounding box center [287, 317] width 178 height 19
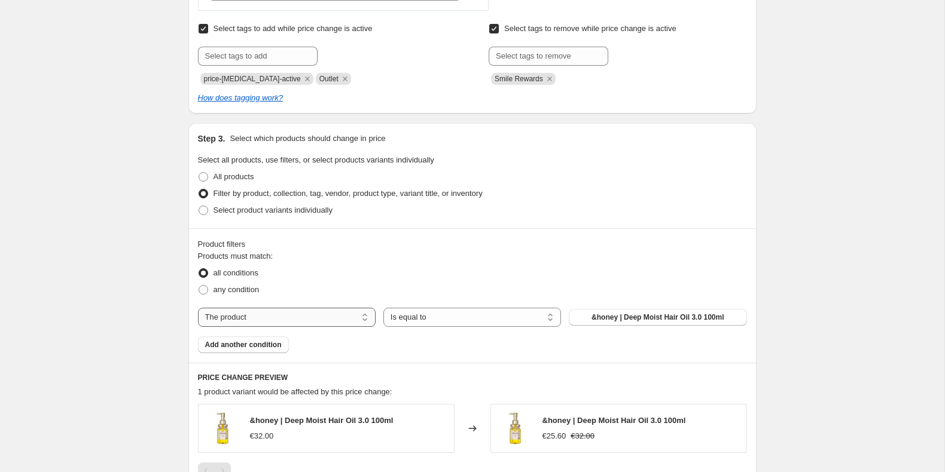
select select "collection"
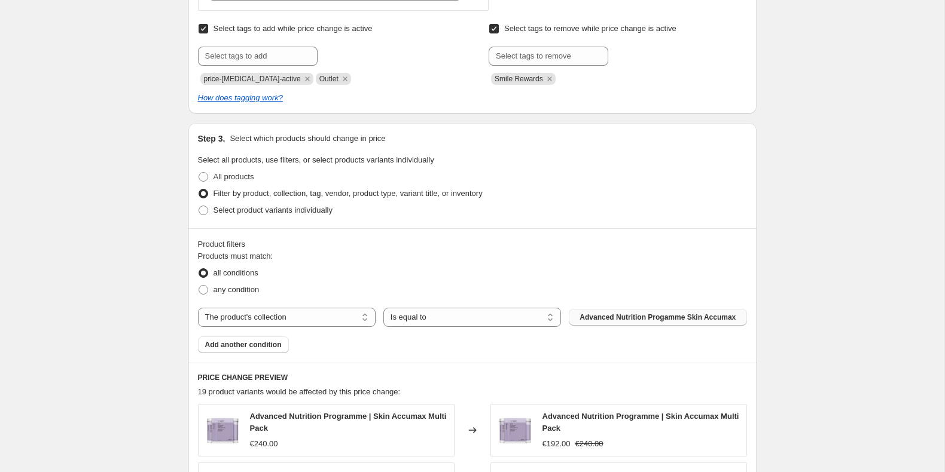
click at [630, 323] on button "Advanced Nutrition Progamme Skin Accumax" at bounding box center [658, 317] width 178 height 17
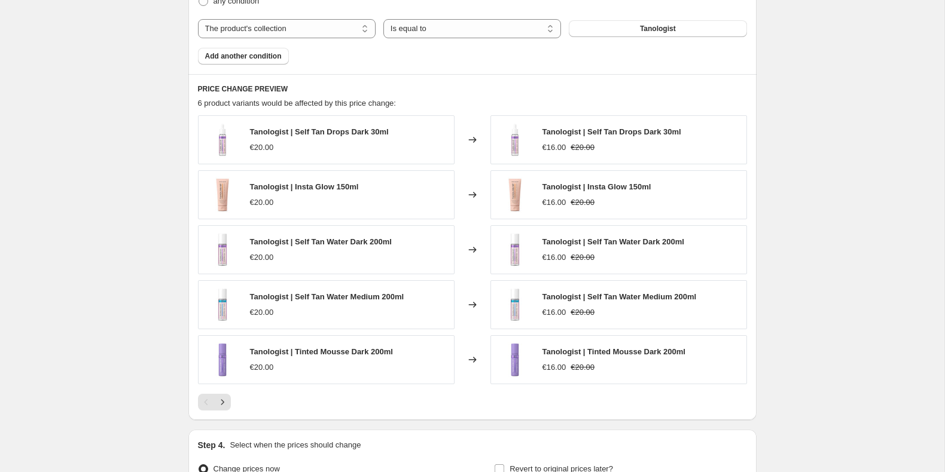
scroll to position [924, 0]
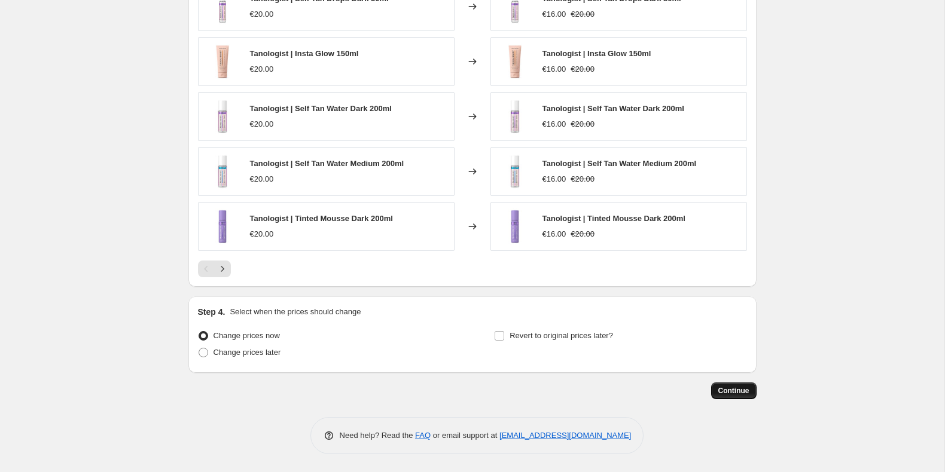
click at [735, 386] on button "Continue" at bounding box center [733, 391] width 45 height 17
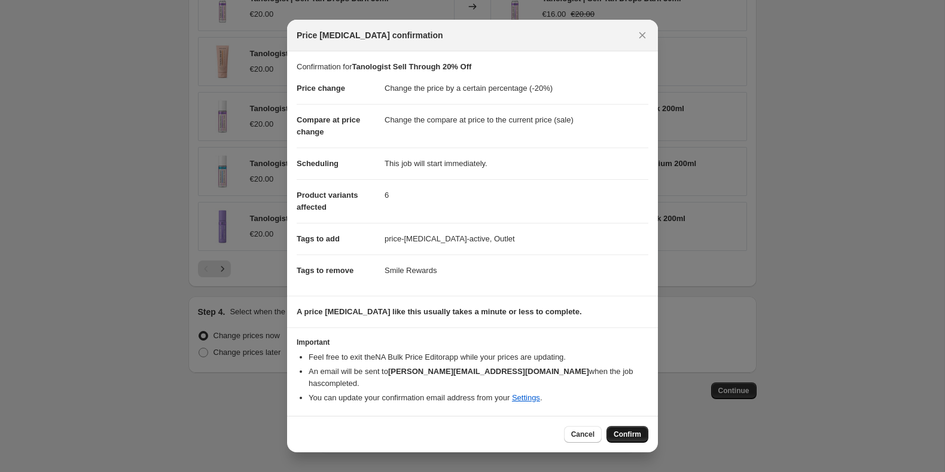
click at [626, 426] on button "Confirm" at bounding box center [627, 434] width 42 height 17
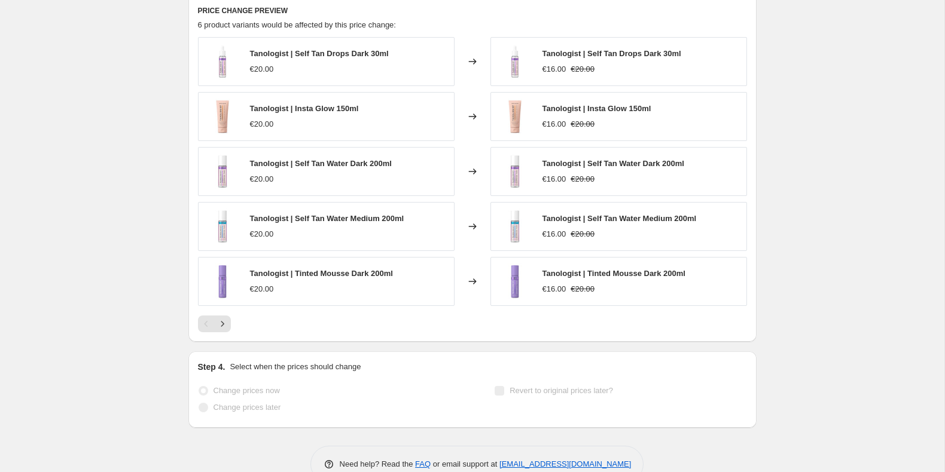
scroll to position [955, 0]
select select "percentage"
select select "collection"
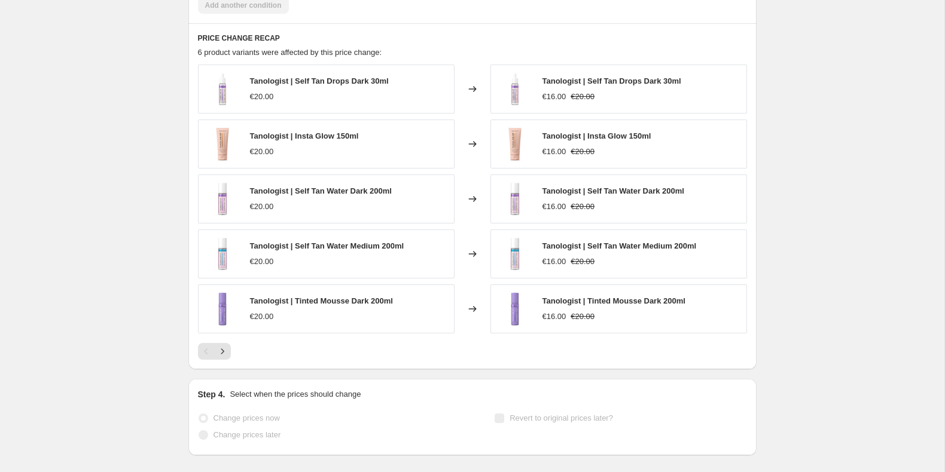
scroll to position [0, 0]
